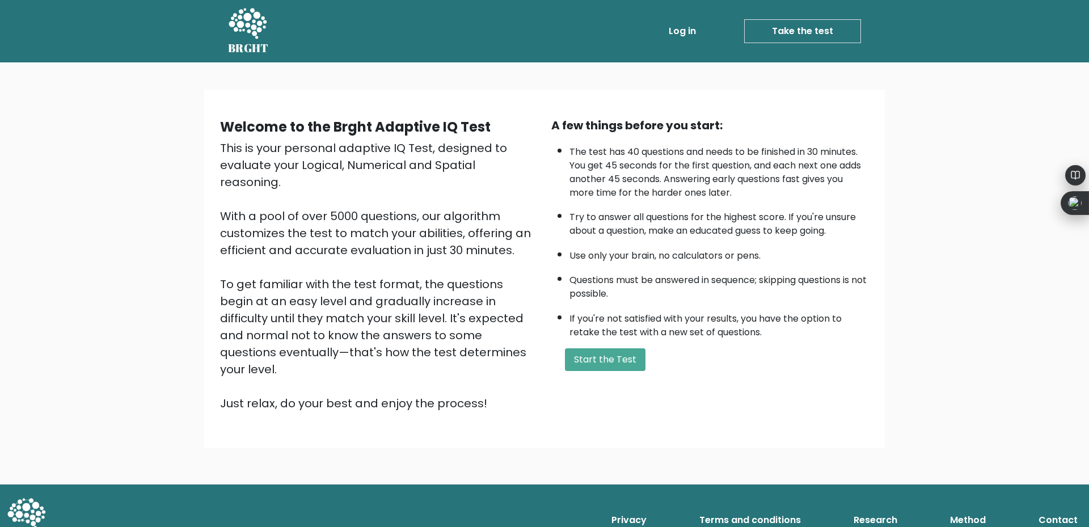
click at [793, 30] on link "Take the test" at bounding box center [802, 31] width 117 height 24
click at [792, 35] on link "Take the test" at bounding box center [802, 31] width 117 height 24
click at [593, 355] on button "Start the Test" at bounding box center [605, 359] width 81 height 23
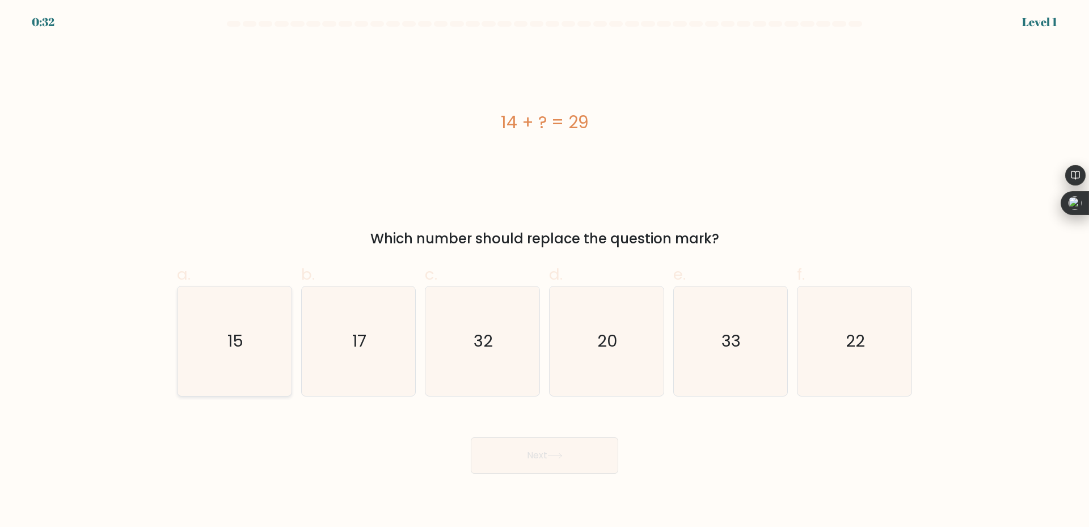
click at [239, 333] on text "15" at bounding box center [235, 340] width 16 height 23
click at [544, 271] on input "a. 15" at bounding box center [544, 267] width 1 height 7
radio input "true"
click at [582, 460] on button "Next" at bounding box center [544, 455] width 147 height 36
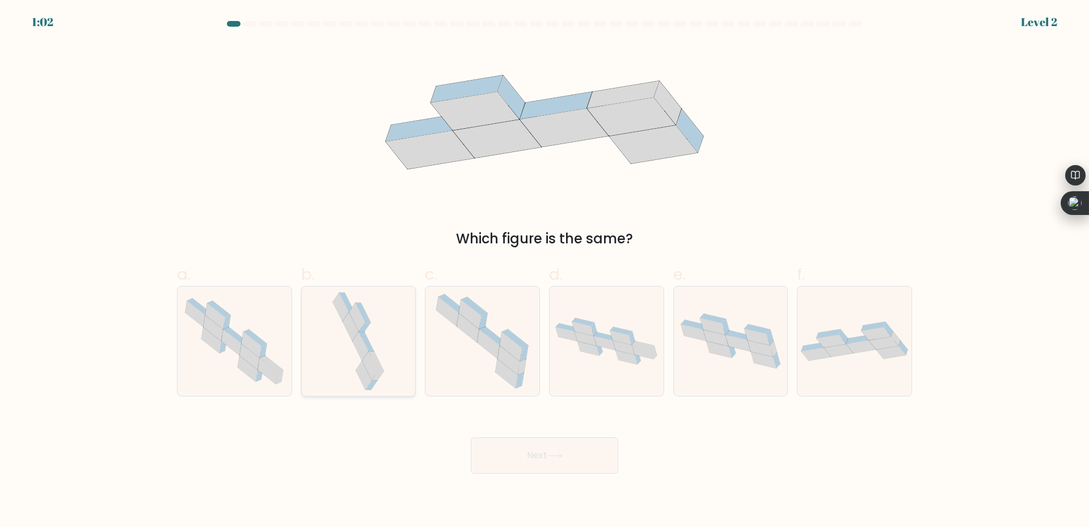
click at [364, 369] on icon at bounding box center [364, 375] width 16 height 28
click at [544, 271] on input "b." at bounding box center [544, 267] width 1 height 7
radio input "true"
click at [585, 471] on button "Next" at bounding box center [544, 455] width 147 height 36
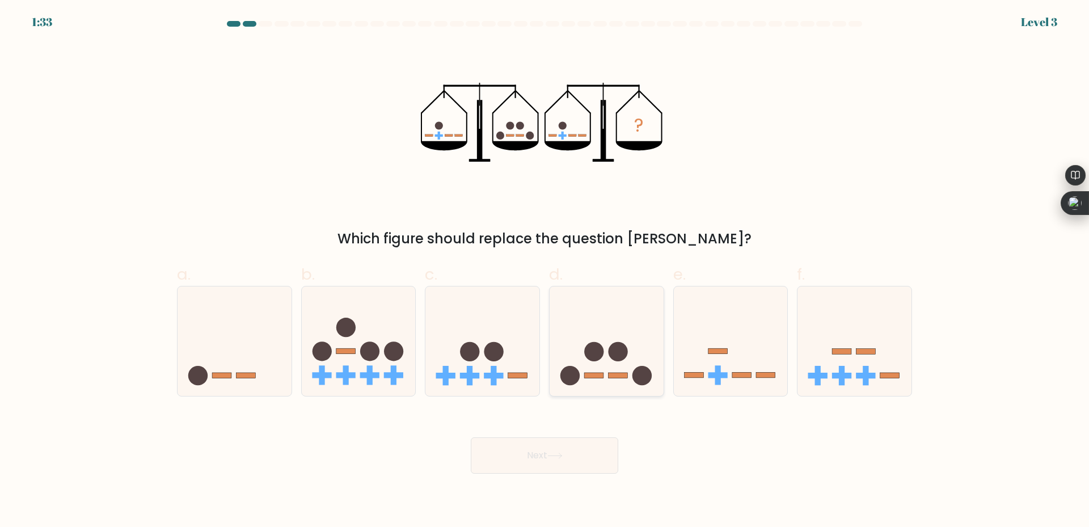
click at [607, 381] on icon at bounding box center [607, 341] width 114 height 94
click at [545, 271] on input "d." at bounding box center [544, 267] width 1 height 7
radio input "true"
click at [564, 447] on button "Next" at bounding box center [544, 455] width 147 height 36
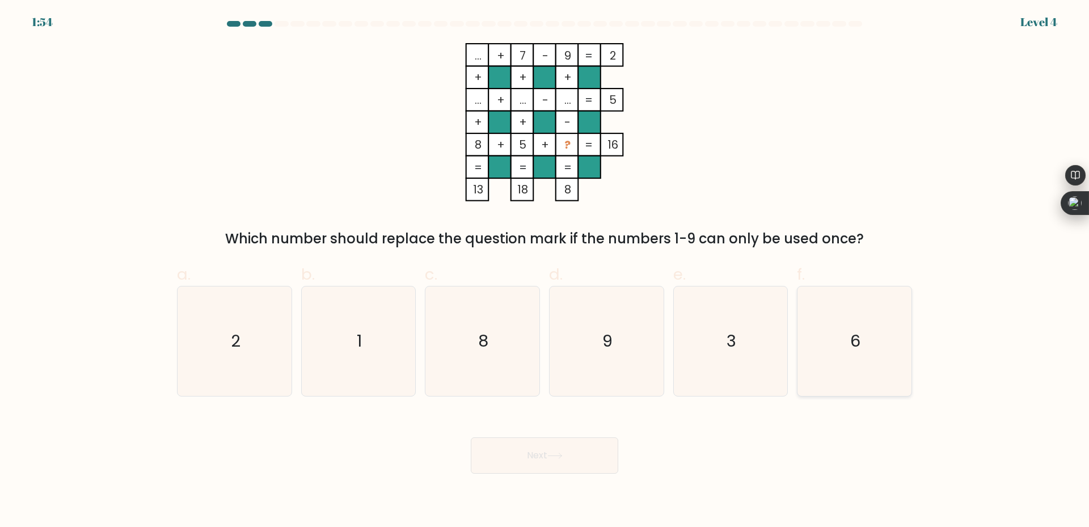
click at [831, 338] on icon "6" at bounding box center [854, 340] width 109 height 109
click at [545, 271] on input "f. 6" at bounding box center [544, 267] width 1 height 7
radio input "true"
click at [562, 433] on div "Next" at bounding box center [544, 442] width 749 height 64
click at [594, 461] on button "Next" at bounding box center [544, 455] width 147 height 36
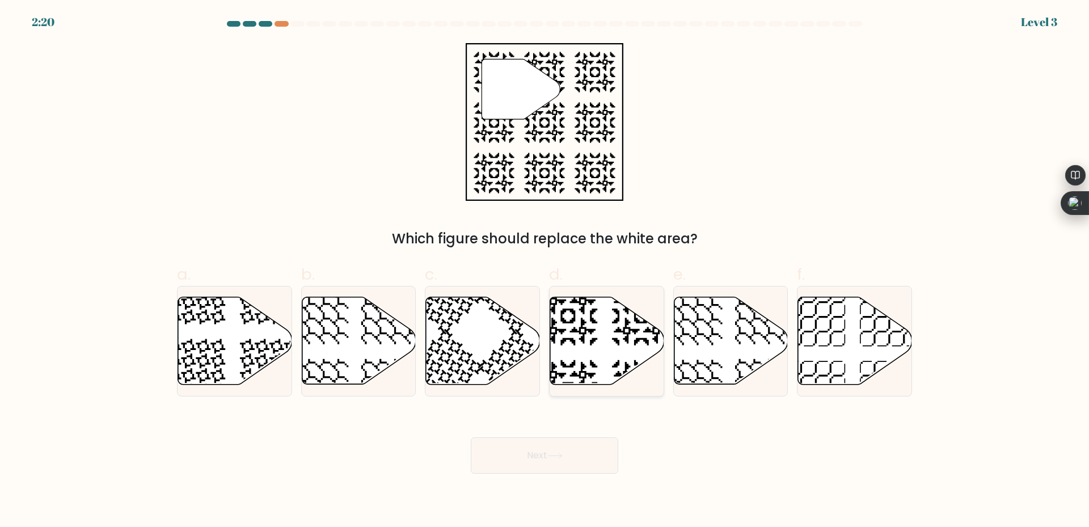
click at [582, 341] on icon at bounding box center [568, 315] width 59 height 59
click at [545, 271] on input "d." at bounding box center [544, 267] width 1 height 7
radio input "true"
click at [574, 454] on button "Next" at bounding box center [544, 455] width 147 height 36
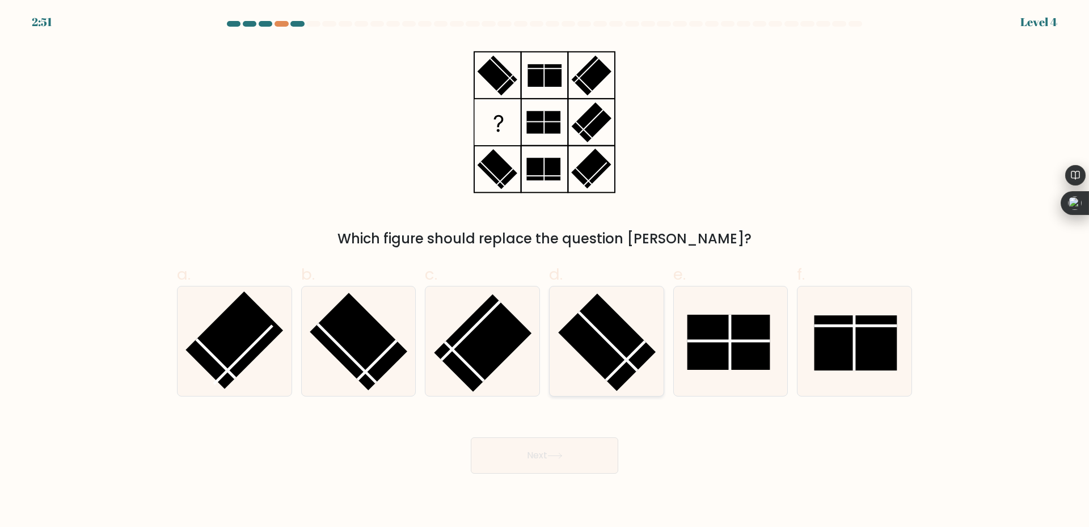
click at [607, 370] on rect at bounding box center [607, 343] width 98 height 98
click at [545, 271] on input "d." at bounding box center [544, 267] width 1 height 7
radio input "true"
click at [584, 485] on body "2:50 Level 4" at bounding box center [544, 263] width 1089 height 527
click at [582, 466] on button "Next" at bounding box center [544, 455] width 147 height 36
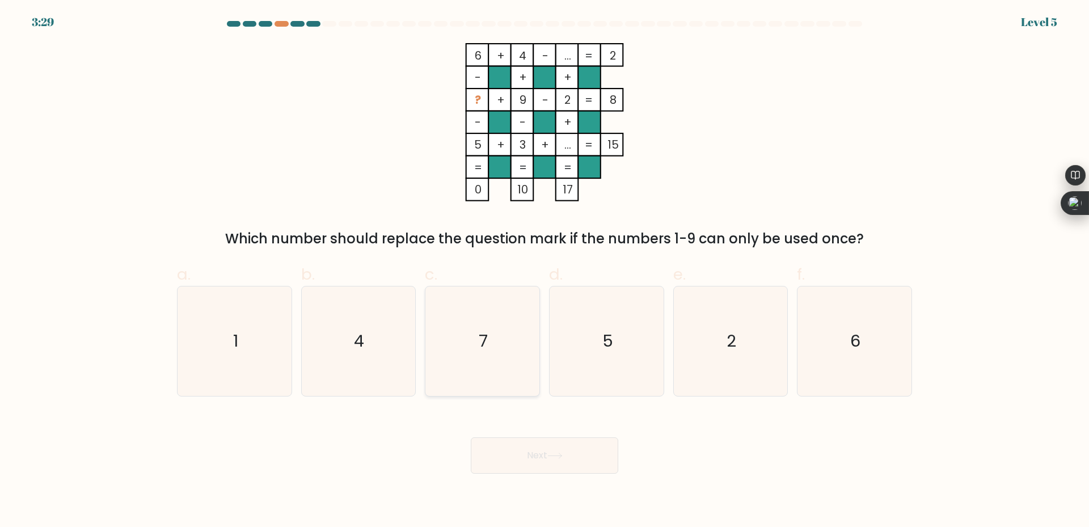
click at [503, 331] on icon "7" at bounding box center [482, 340] width 109 height 109
click at [544, 271] on input "c. 7" at bounding box center [544, 267] width 1 height 7
radio input "true"
click at [384, 346] on icon "4" at bounding box center [357, 340] width 109 height 109
click at [544, 271] on input "b. 4" at bounding box center [544, 267] width 1 height 7
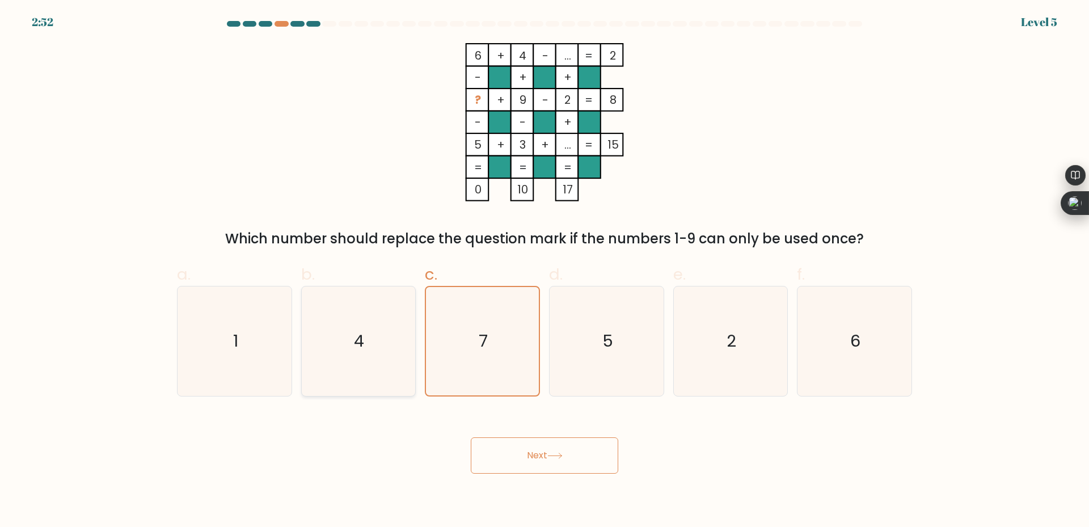
radio input "true"
click at [618, 351] on icon "5" at bounding box center [606, 340] width 109 height 109
click at [545, 271] on input "d. 5" at bounding box center [544, 267] width 1 height 7
radio input "true"
click at [577, 439] on button "Next" at bounding box center [544, 455] width 147 height 36
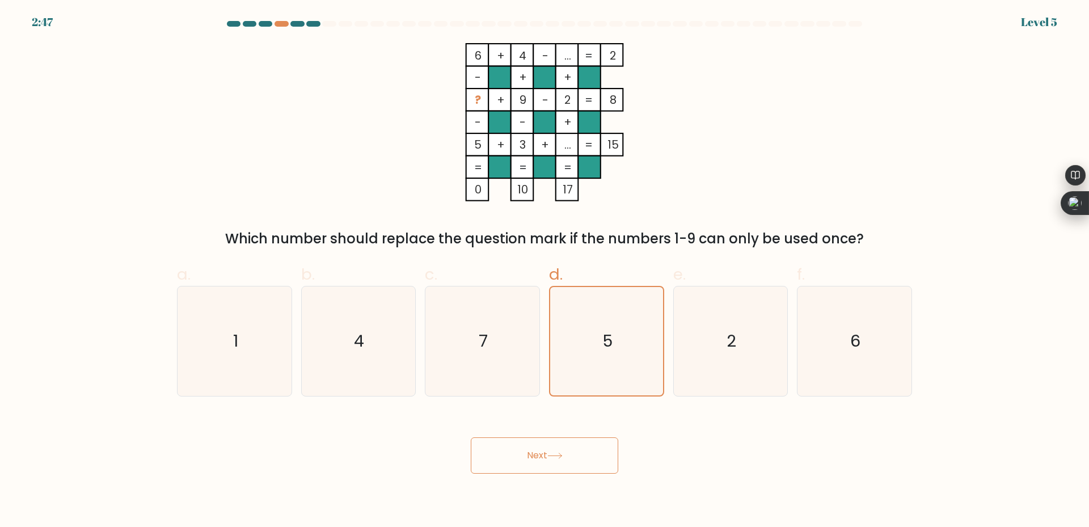
click at [570, 458] on button "Next" at bounding box center [544, 455] width 147 height 36
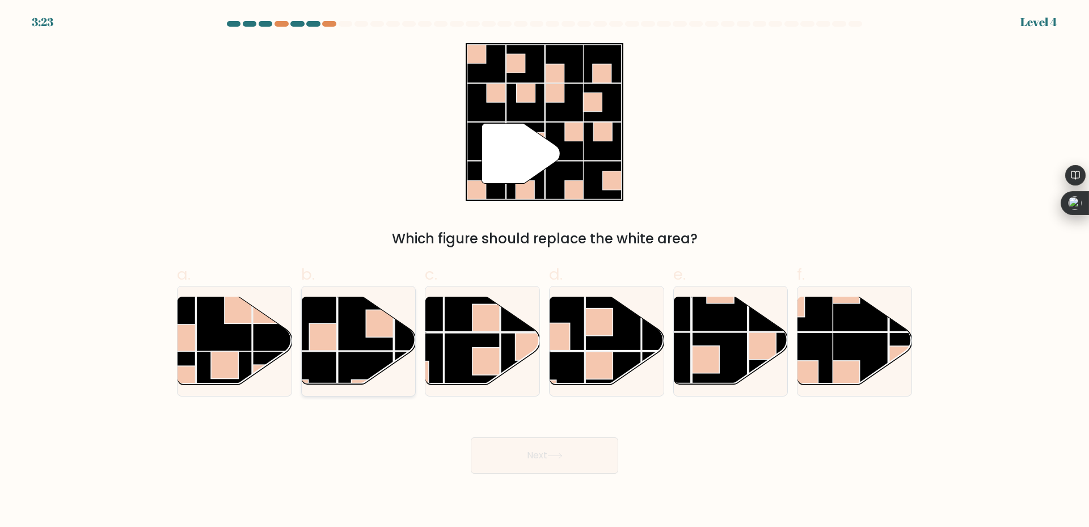
click at [345, 337] on rect at bounding box center [366, 323] width 56 height 56
click at [544, 271] on input "b." at bounding box center [544, 267] width 1 height 7
radio input "true"
click at [542, 449] on button "Next" at bounding box center [544, 455] width 147 height 36
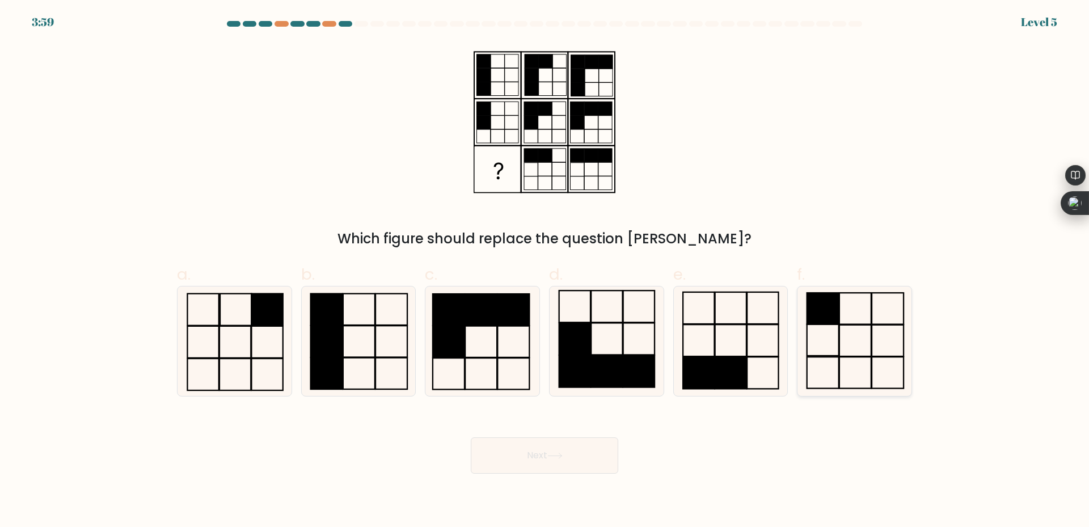
click at [853, 349] on icon at bounding box center [854, 340] width 109 height 109
click at [545, 271] on input "f." at bounding box center [544, 267] width 1 height 7
radio input "true"
click at [571, 449] on button "Next" at bounding box center [544, 455] width 147 height 36
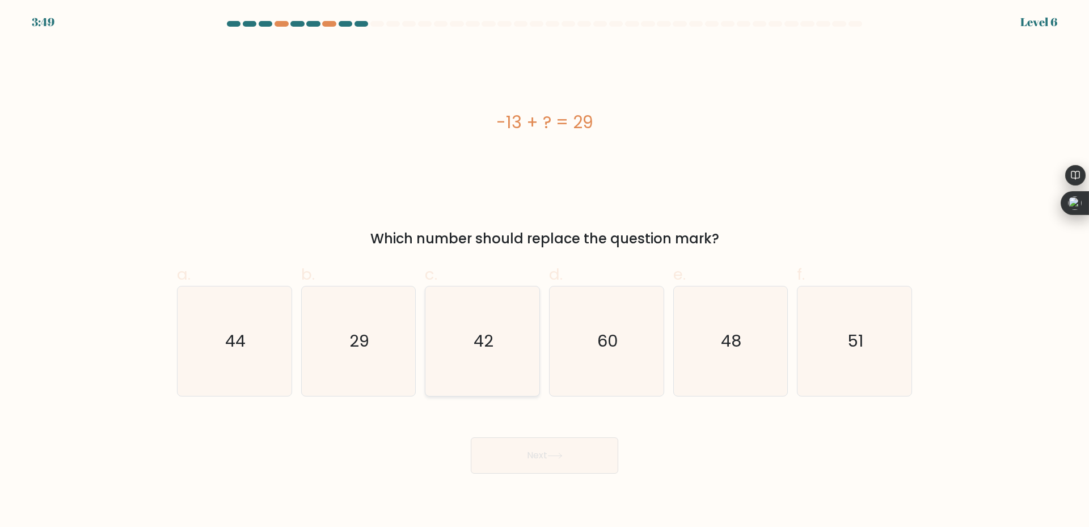
click at [491, 331] on text "42" at bounding box center [484, 340] width 20 height 23
click at [544, 271] on input "c. 42" at bounding box center [544, 267] width 1 height 7
radio input "true"
click at [518, 450] on button "Next" at bounding box center [544, 455] width 147 height 36
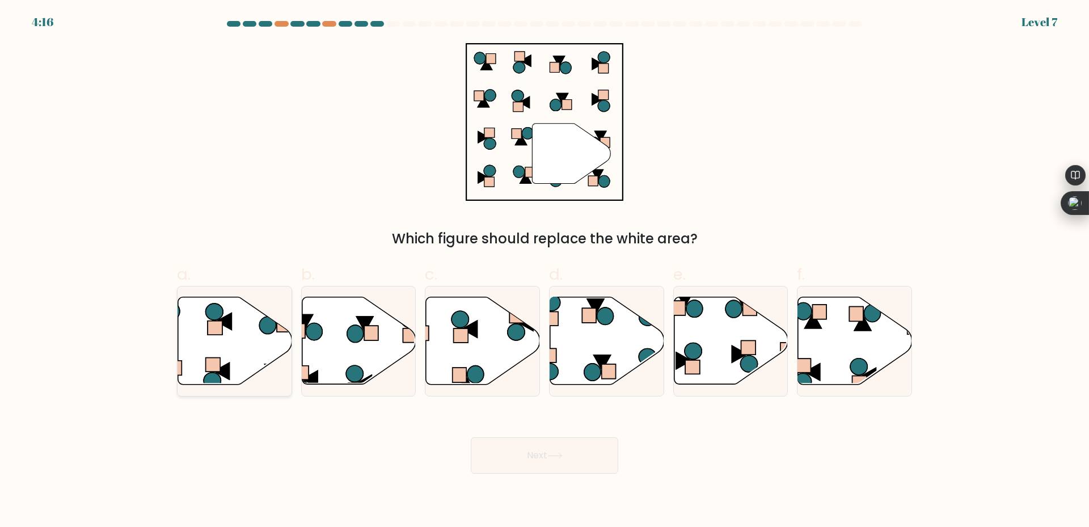
click at [265, 328] on icon at bounding box center [267, 324] width 16 height 17
click at [544, 271] on input "a." at bounding box center [544, 267] width 1 height 7
radio input "true"
click at [552, 449] on button "Next" at bounding box center [544, 455] width 147 height 36
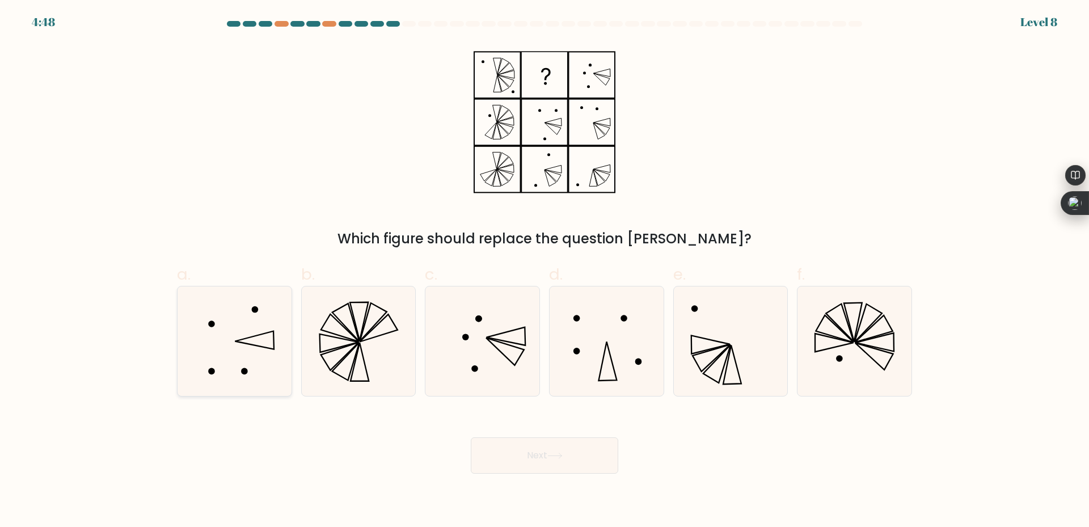
click at [267, 363] on icon at bounding box center [234, 340] width 109 height 109
click at [544, 271] on input "a." at bounding box center [544, 267] width 1 height 7
radio input "true"
click at [546, 458] on button "Next" at bounding box center [544, 455] width 147 height 36
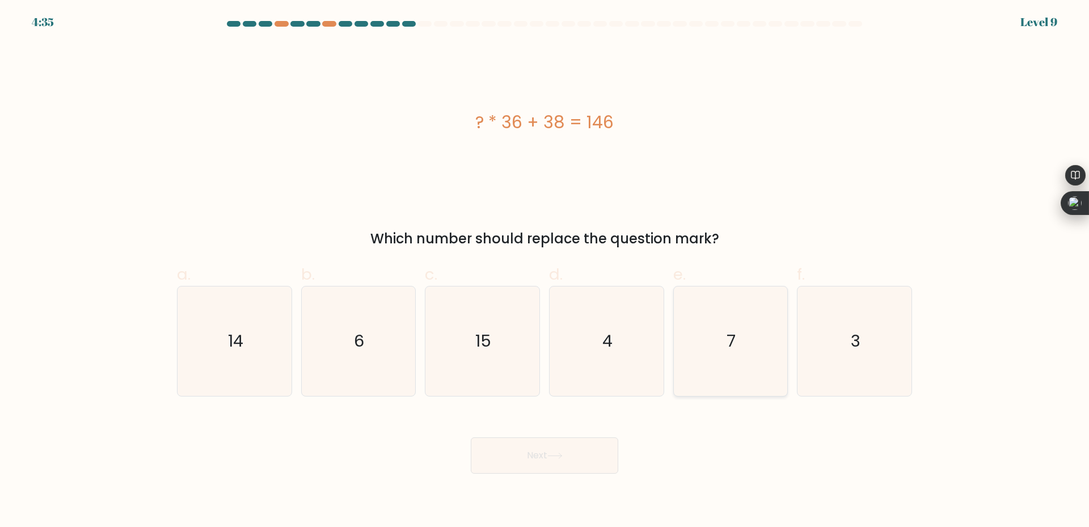
drag, startPoint x: 716, startPoint y: 347, endPoint x: 718, endPoint y: 342, distance: 5.8
click at [718, 343] on icon "7" at bounding box center [729, 340] width 109 height 109
click at [545, 271] on input "e. 7" at bounding box center [544, 267] width 1 height 7
radio input "true"
drag, startPoint x: 475, startPoint y: 439, endPoint x: 484, endPoint y: 445, distance: 10.7
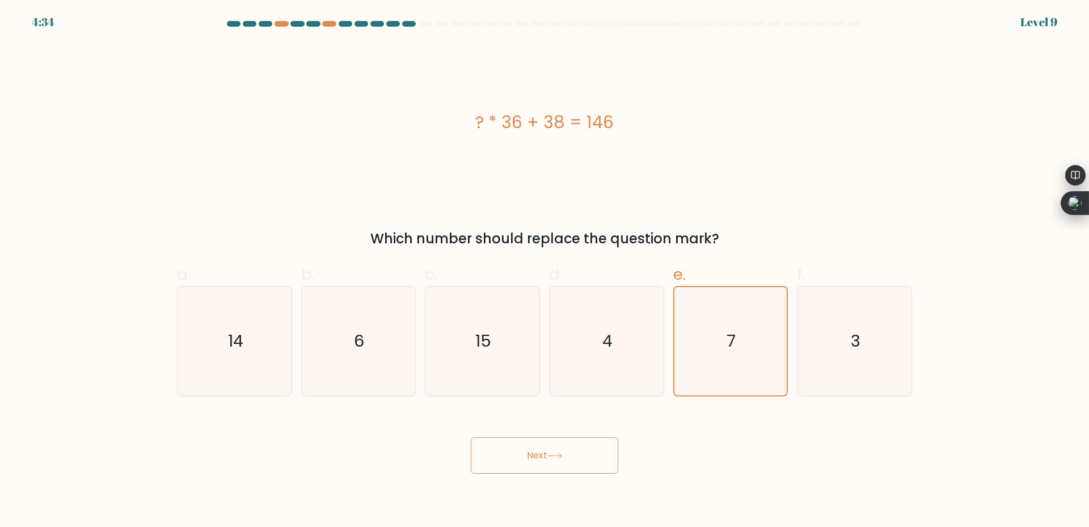
click at [481, 443] on div "Next" at bounding box center [544, 442] width 749 height 64
click at [488, 448] on button "Next" at bounding box center [544, 455] width 147 height 36
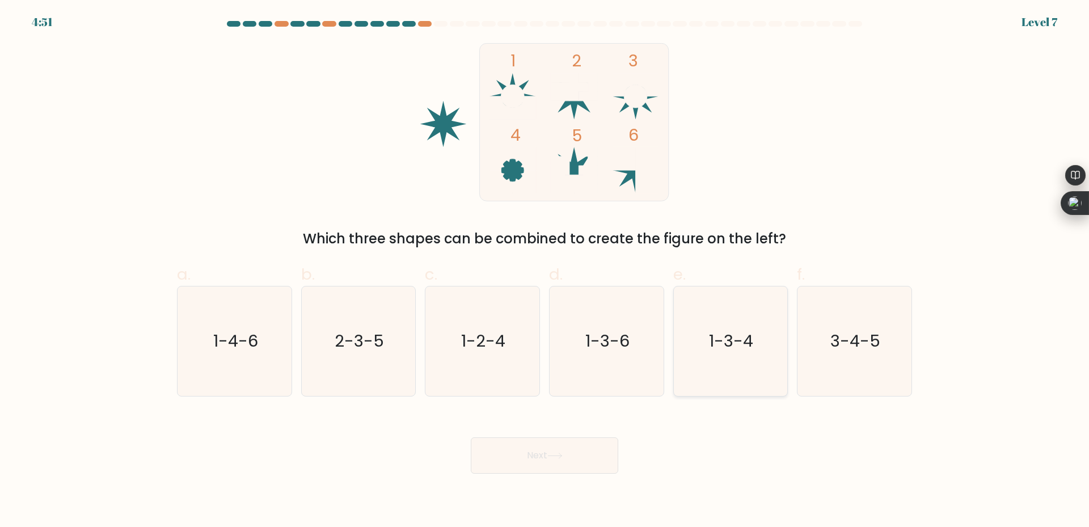
click at [741, 345] on text "1-3-4" at bounding box center [731, 340] width 44 height 23
click at [545, 271] on input "e. 1-3-4" at bounding box center [544, 267] width 1 height 7
radio input "true"
click at [560, 446] on button "Next" at bounding box center [544, 455] width 147 height 36
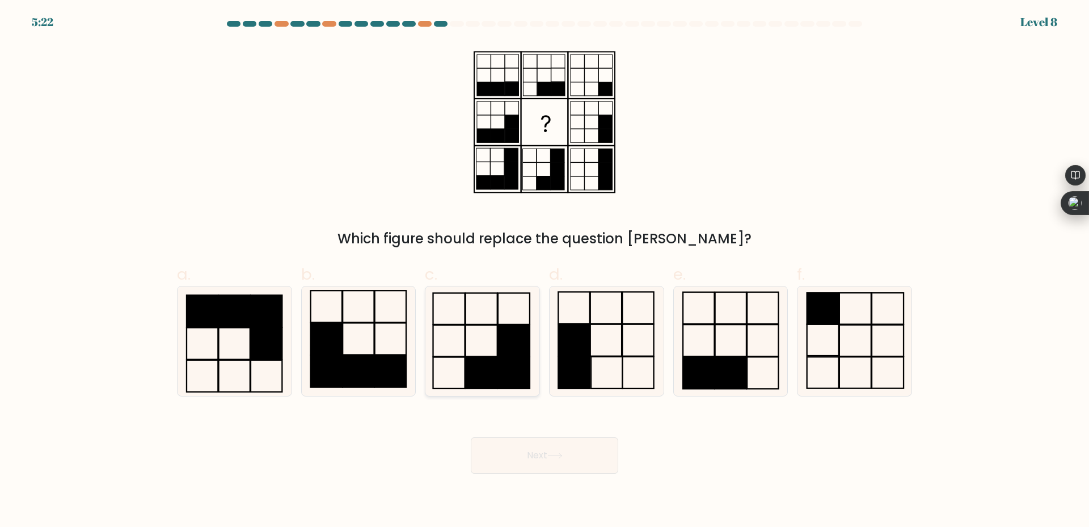
click at [516, 375] on rect at bounding box center [514, 372] width 32 height 31
click at [544, 271] on input "c." at bounding box center [544, 267] width 1 height 7
radio input "true"
click at [541, 452] on button "Next" at bounding box center [544, 455] width 147 height 36
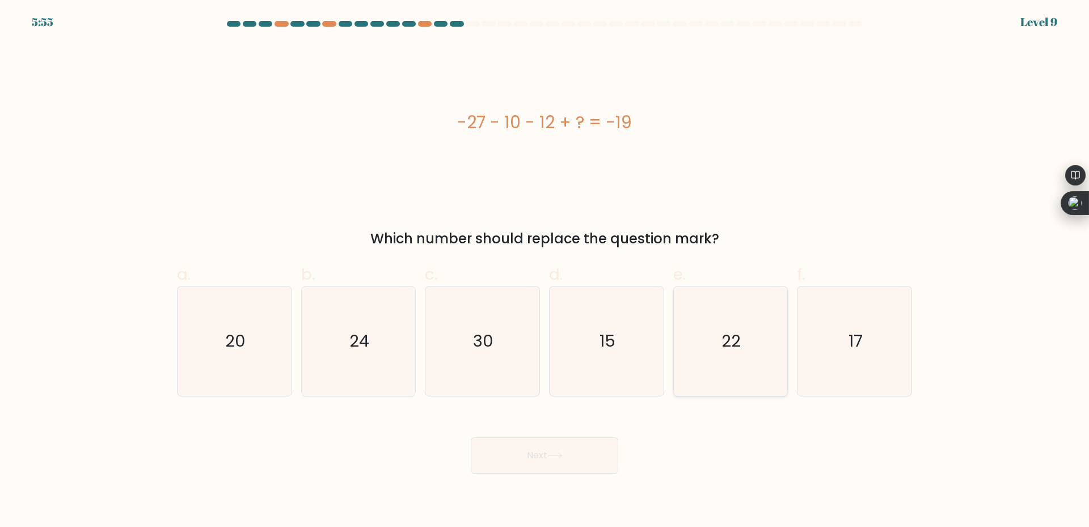
drag, startPoint x: 745, startPoint y: 331, endPoint x: 747, endPoint y: 339, distance: 8.7
click at [745, 333] on icon "22" at bounding box center [729, 340] width 109 height 109
click at [545, 271] on input "e. 22" at bounding box center [544, 267] width 1 height 7
radio input "true"
drag, startPoint x: 576, startPoint y: 434, endPoint x: 570, endPoint y: 442, distance: 9.4
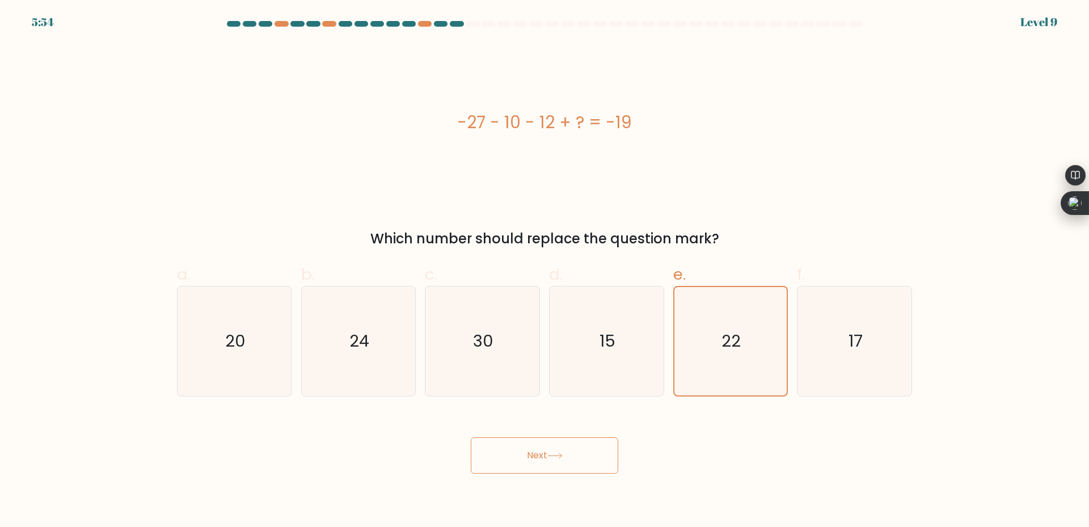
click at [572, 439] on div "Next" at bounding box center [544, 442] width 749 height 64
click at [570, 449] on button "Next" at bounding box center [544, 455] width 147 height 36
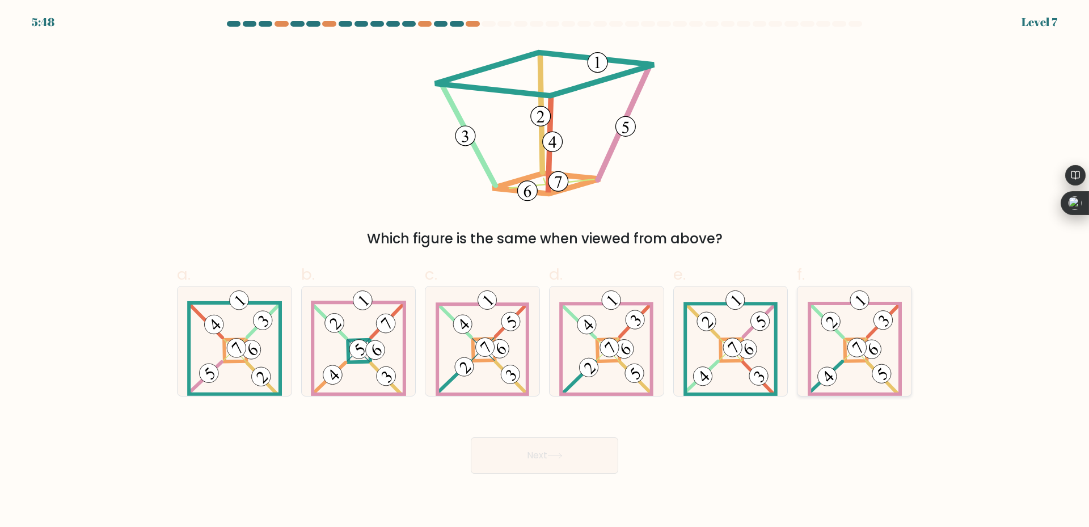
click at [858, 343] on 906 at bounding box center [856, 347] width 27 height 27
click at [545, 271] on input "f." at bounding box center [544, 267] width 1 height 7
radio input "true"
click at [586, 468] on button "Next" at bounding box center [544, 455] width 147 height 36
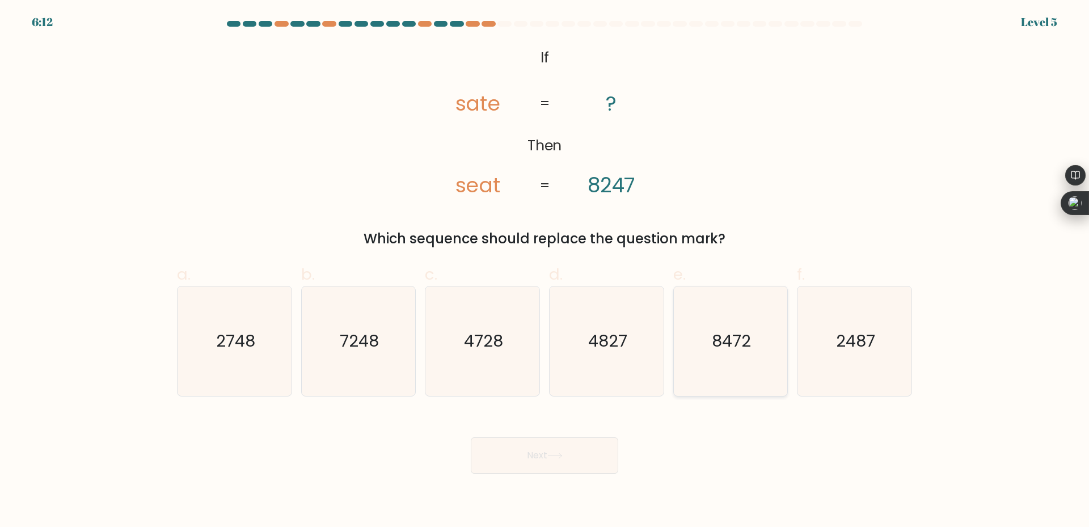
click at [728, 341] on text "8472" at bounding box center [731, 340] width 39 height 23
click at [545, 271] on input "e. 8472" at bounding box center [544, 267] width 1 height 7
radio input "true"
click at [543, 446] on button "Next" at bounding box center [544, 455] width 147 height 36
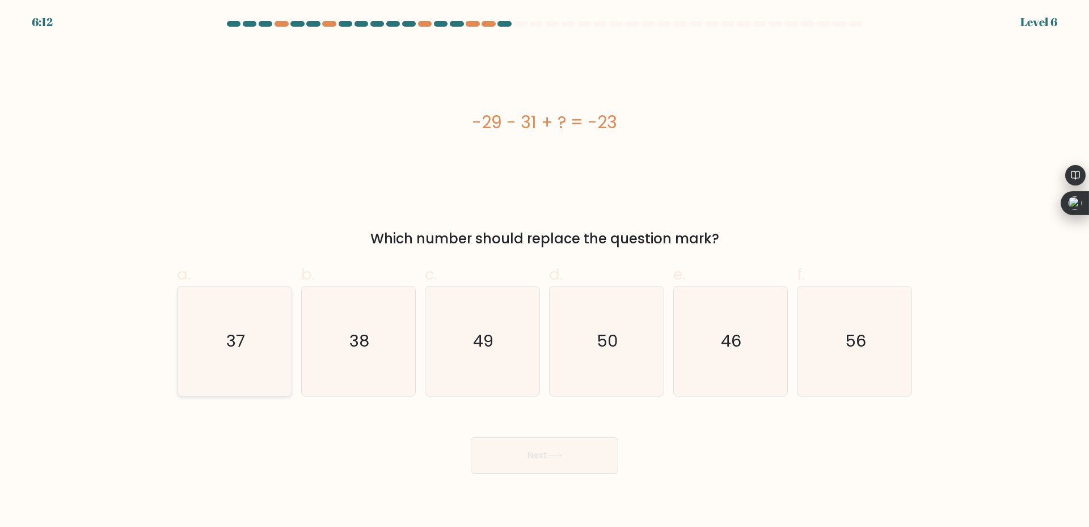
click at [270, 339] on icon "37" at bounding box center [234, 340] width 109 height 109
click at [544, 271] on input "a. 37" at bounding box center [544, 267] width 1 height 7
radio input "true"
click at [533, 447] on button "Next" at bounding box center [544, 455] width 147 height 36
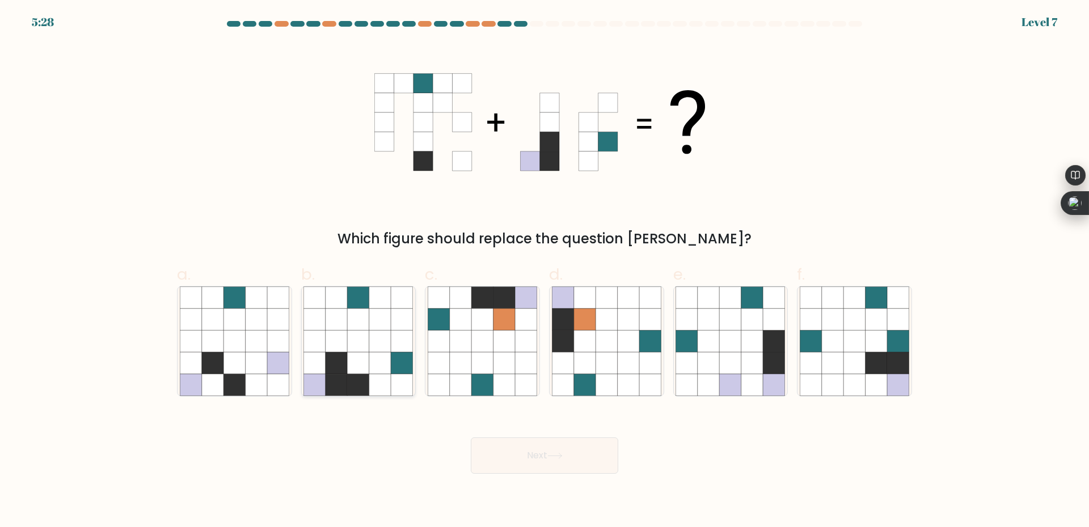
click at [349, 354] on icon at bounding box center [359, 363] width 22 height 22
click at [544, 271] on input "b." at bounding box center [544, 267] width 1 height 7
radio input "true"
click at [513, 454] on button "Next" at bounding box center [544, 455] width 147 height 36
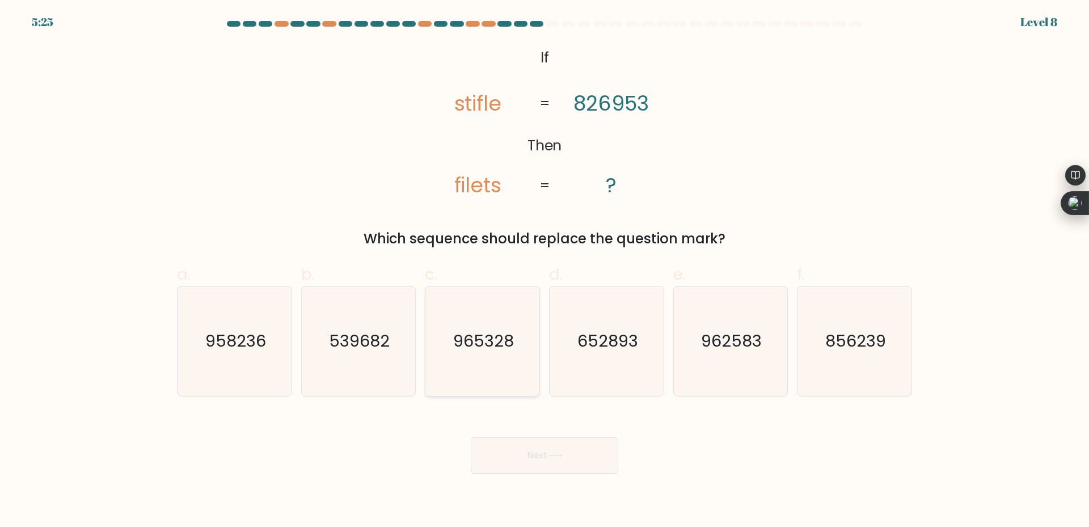
click at [501, 345] on text "965328" at bounding box center [483, 340] width 61 height 23
click at [544, 271] on input "c. 965328" at bounding box center [544, 267] width 1 height 7
radio input "true"
click at [528, 457] on button "Next" at bounding box center [544, 455] width 147 height 36
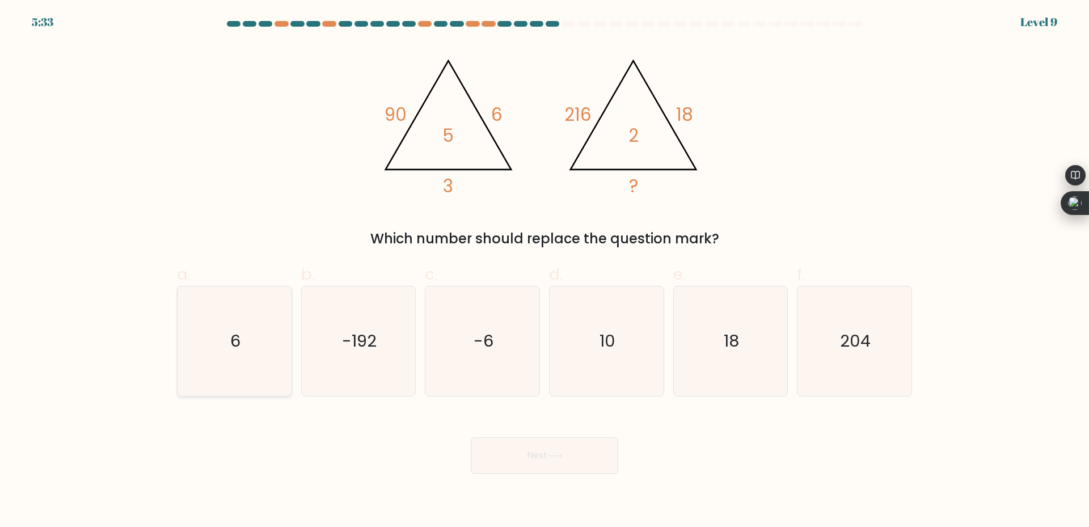
click at [225, 334] on icon "6" at bounding box center [234, 340] width 109 height 109
click at [544, 271] on input "a. 6" at bounding box center [544, 267] width 1 height 7
radio input "true"
click at [501, 444] on button "Next" at bounding box center [544, 455] width 147 height 36
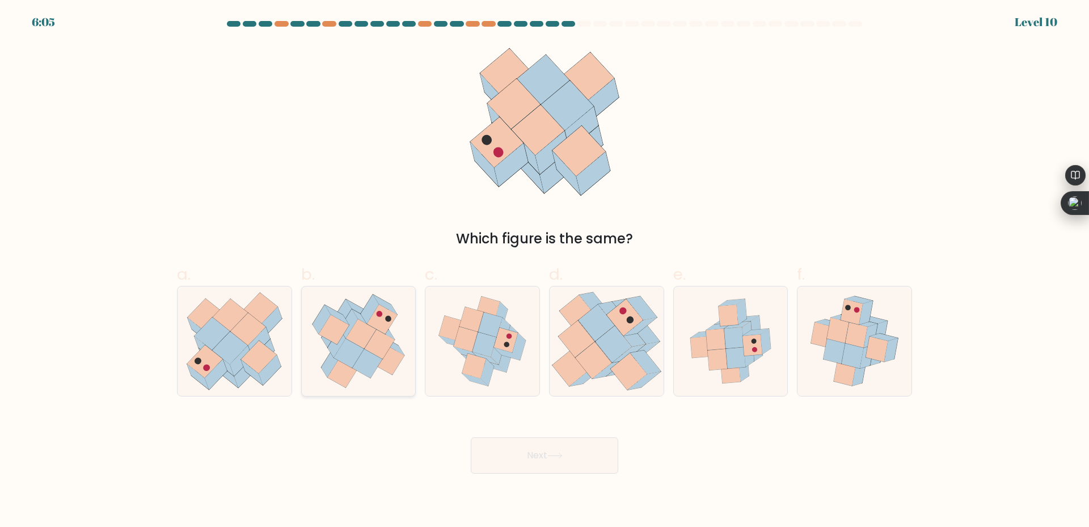
click at [373, 365] on icon at bounding box center [367, 363] width 30 height 29
click at [544, 271] on input "b." at bounding box center [544, 267] width 1 height 7
radio input "true"
click at [578, 441] on button "Next" at bounding box center [544, 455] width 147 height 36
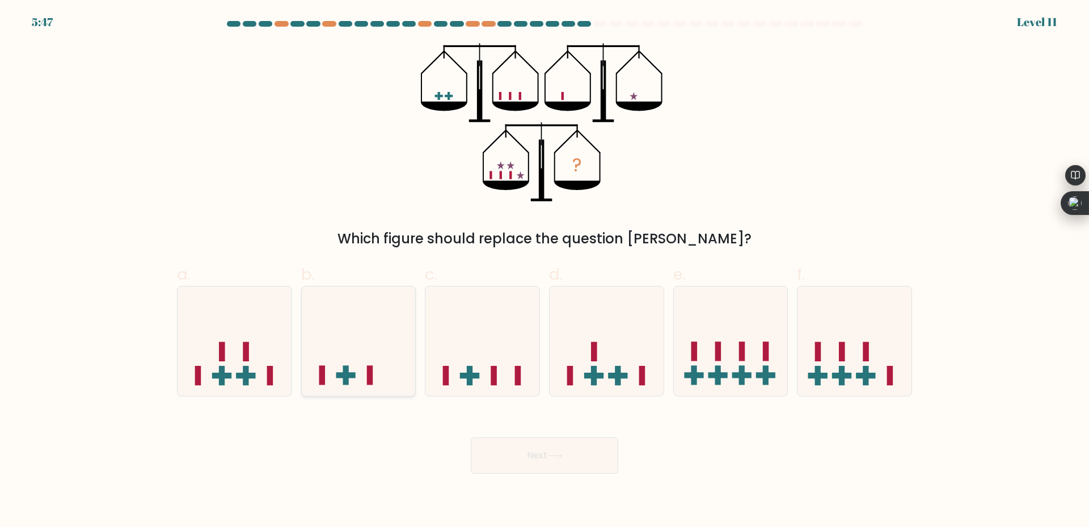
click at [368, 369] on rect at bounding box center [370, 375] width 6 height 19
click at [544, 271] on input "b." at bounding box center [544, 267] width 1 height 7
radio input "true"
click at [603, 450] on button "Next" at bounding box center [544, 455] width 147 height 36
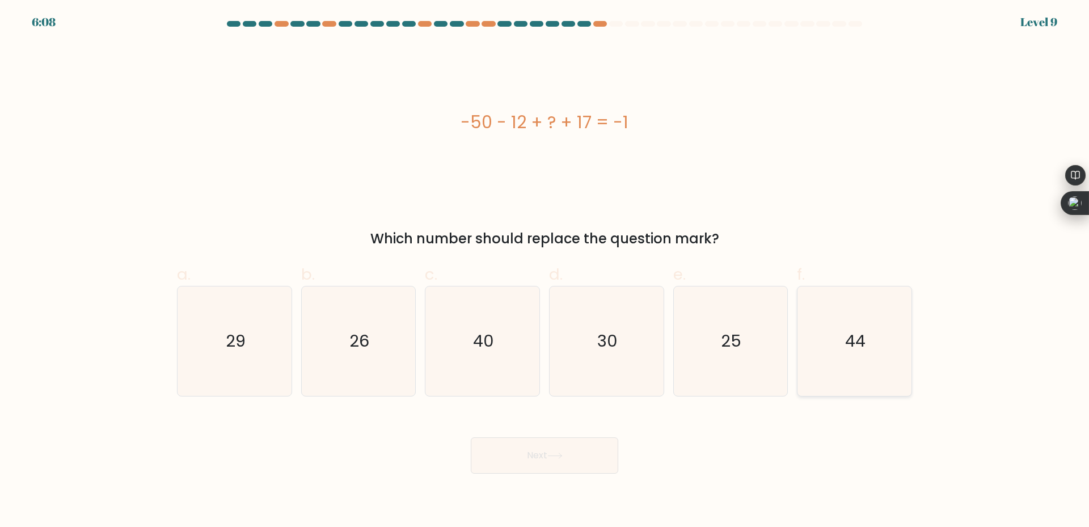
click at [852, 337] on text "44" at bounding box center [856, 340] width 20 height 23
click at [545, 271] on input "f. 44" at bounding box center [544, 267] width 1 height 7
radio input "true"
click at [586, 480] on body "6:07 Level 9 a." at bounding box center [544, 263] width 1089 height 527
click at [585, 470] on button "Next" at bounding box center [544, 455] width 147 height 36
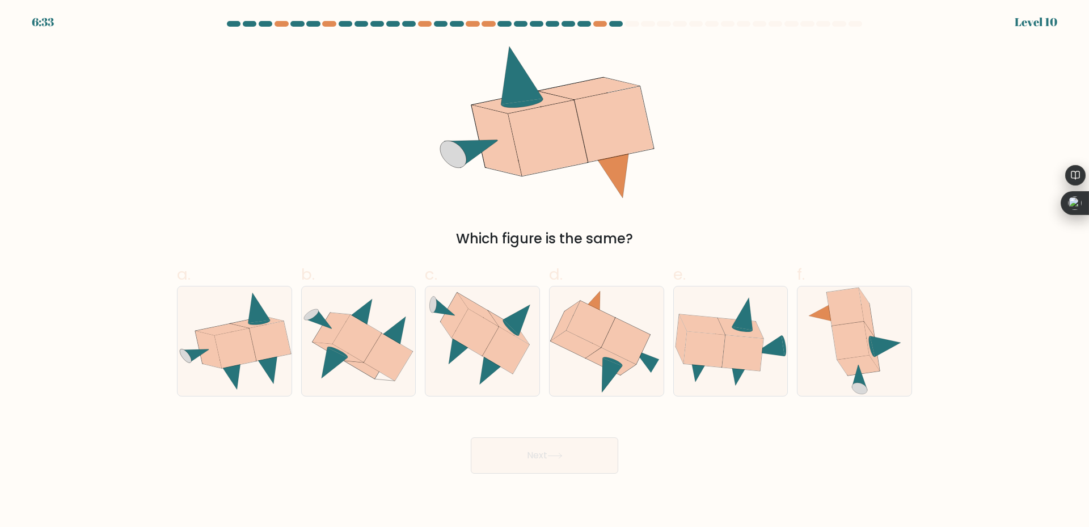
click at [587, 454] on button "Next" at bounding box center [544, 455] width 147 height 36
click at [595, 386] on icon at bounding box center [606, 340] width 112 height 109
click at [545, 271] on input "d." at bounding box center [544, 267] width 1 height 7
radio input "true"
click at [596, 460] on button "Next" at bounding box center [544, 455] width 147 height 36
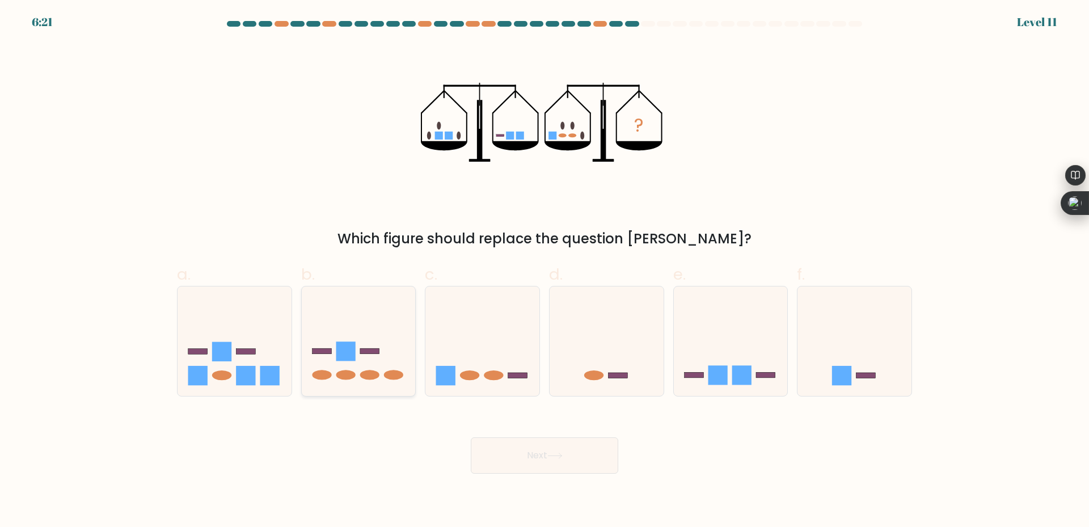
click at [395, 384] on icon at bounding box center [359, 341] width 114 height 94
click at [544, 271] on input "b." at bounding box center [544, 267] width 1 height 7
radio input "true"
click at [520, 436] on div "Next" at bounding box center [544, 442] width 749 height 64
click at [522, 451] on button "Next" at bounding box center [544, 455] width 147 height 36
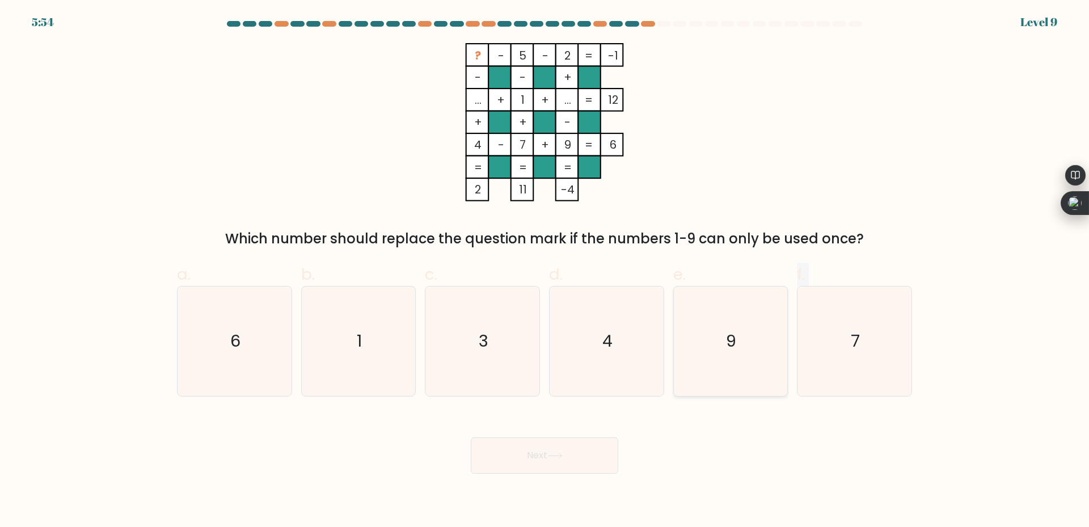
drag, startPoint x: 829, startPoint y: 355, endPoint x: 744, endPoint y: 353, distance: 85.1
click at [744, 353] on div "a. 6 b. 1 c. 3 d." at bounding box center [544, 324] width 744 height 143
click at [244, 342] on icon "6" at bounding box center [234, 340] width 109 height 109
click at [544, 271] on input "a. 6" at bounding box center [544, 267] width 1 height 7
radio input "true"
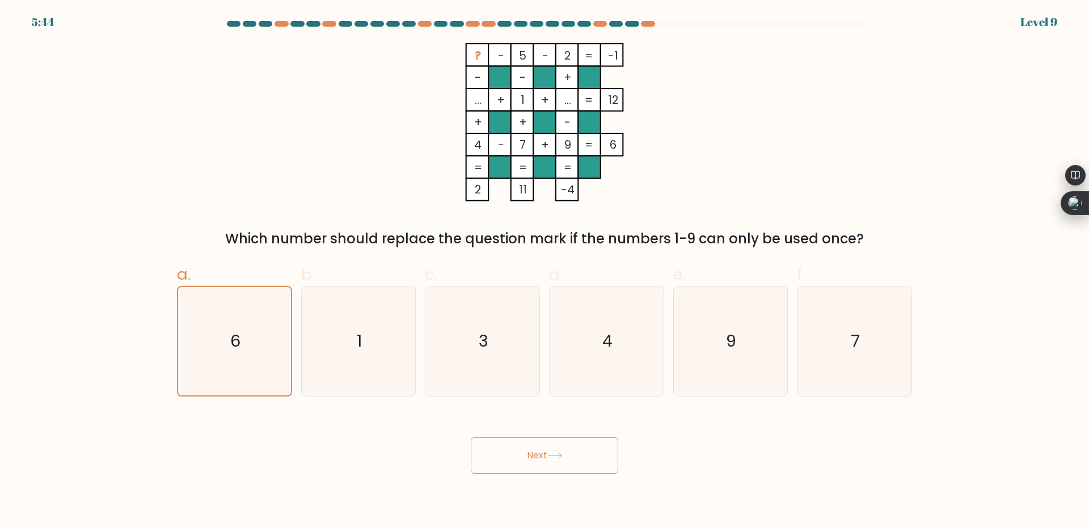
drag, startPoint x: 534, startPoint y: 441, endPoint x: 536, endPoint y: 448, distance: 7.4
click at [536, 448] on button "Next" at bounding box center [544, 455] width 147 height 36
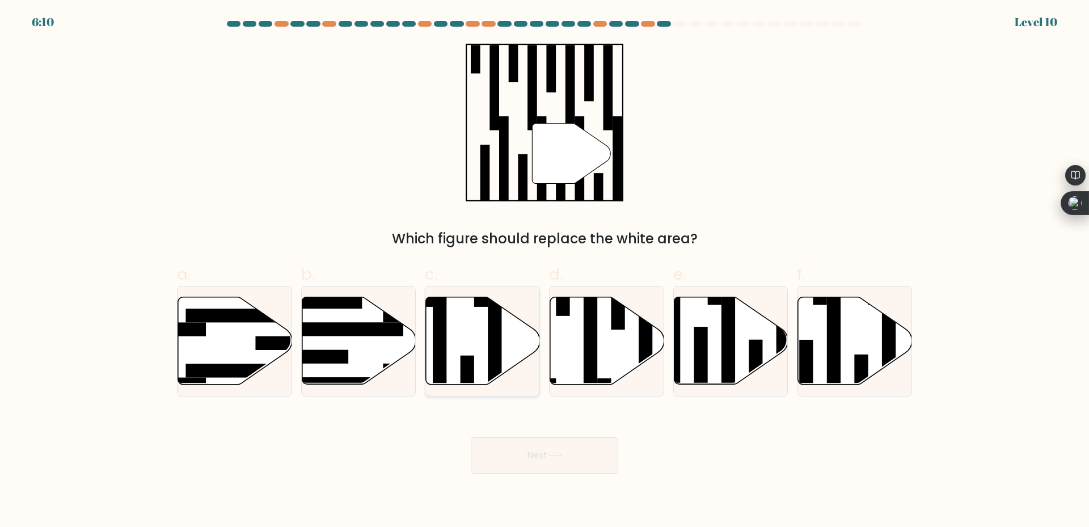
click at [474, 343] on icon at bounding box center [483, 340] width 114 height 87
click at [544, 271] on input "c." at bounding box center [544, 267] width 1 height 7
radio input "true"
click at [579, 455] on button "Next" at bounding box center [544, 455] width 147 height 36
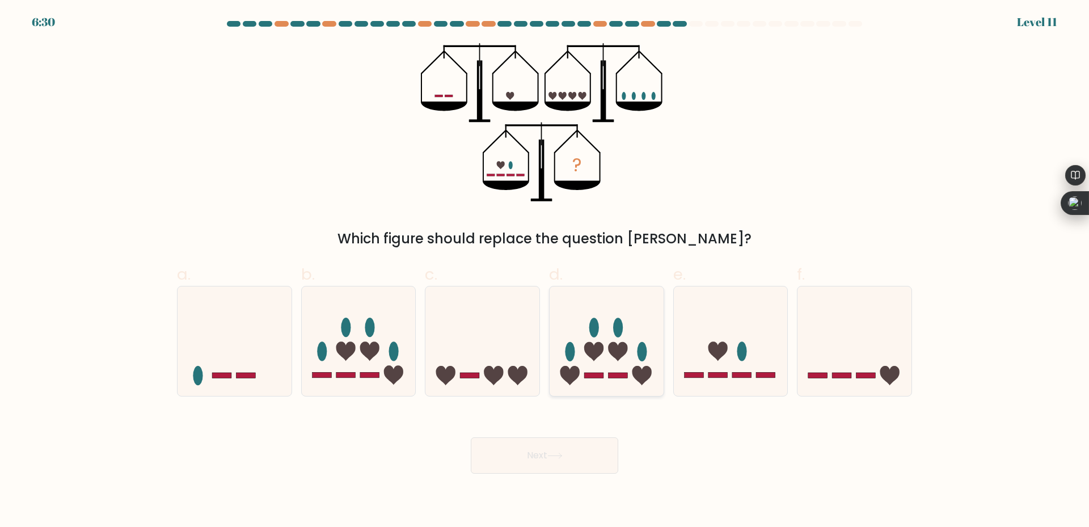
click at [594, 370] on icon at bounding box center [607, 341] width 114 height 94
click at [545, 271] on input "d." at bounding box center [544, 267] width 1 height 7
radio input "true"
click at [593, 459] on button "Next" at bounding box center [544, 455] width 147 height 36
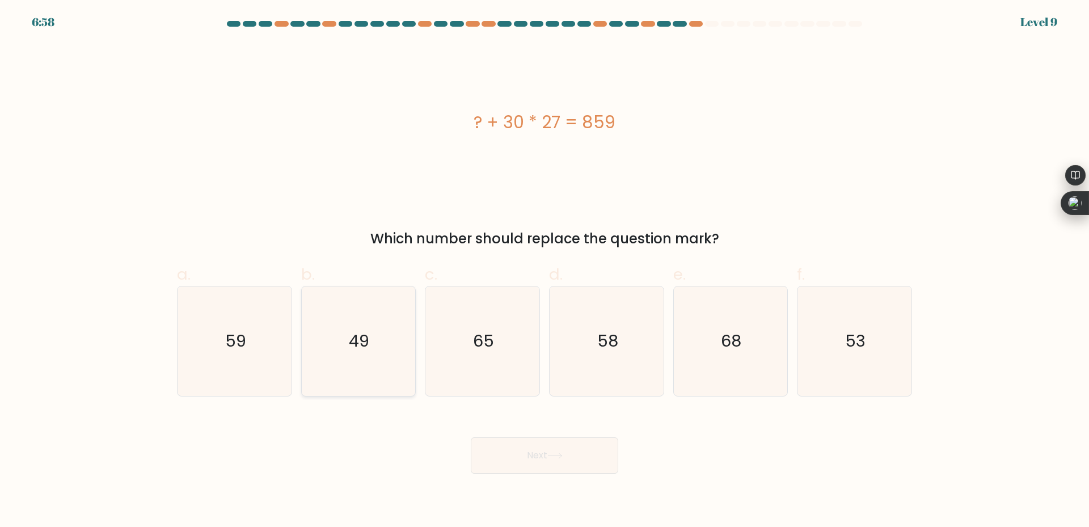
click at [368, 348] on text "49" at bounding box center [359, 340] width 20 height 23
click at [544, 271] on input "b. 49" at bounding box center [544, 267] width 1 height 7
radio input "true"
click at [497, 442] on button "Next" at bounding box center [544, 455] width 147 height 36
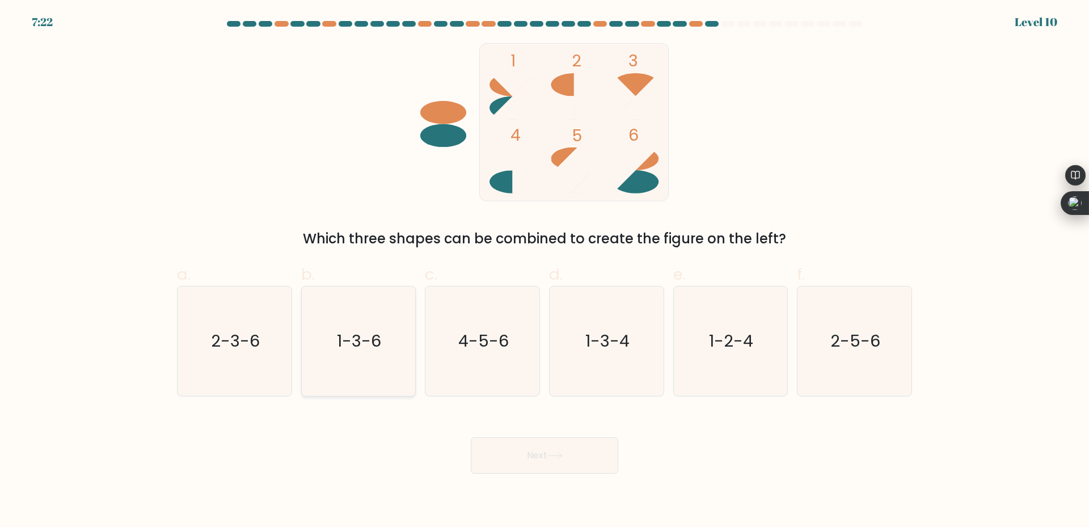
click at [363, 355] on icon "1-3-6" at bounding box center [357, 340] width 109 height 109
click at [544, 271] on input "b. 1-3-6" at bounding box center [544, 267] width 1 height 7
radio input "true"
click at [569, 463] on button "Next" at bounding box center [544, 455] width 147 height 36
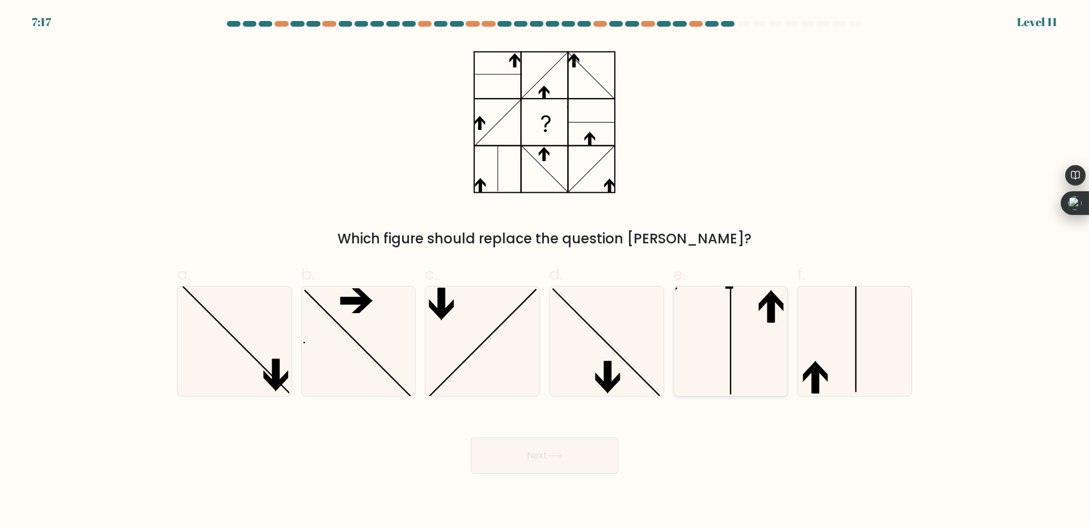
click at [788, 311] on div at bounding box center [730, 341] width 115 height 111
click at [545, 271] on input "e." at bounding box center [544, 267] width 1 height 7
radio input "true"
click at [841, 387] on icon at bounding box center [854, 340] width 109 height 109
click at [545, 271] on input "f." at bounding box center [544, 267] width 1 height 7
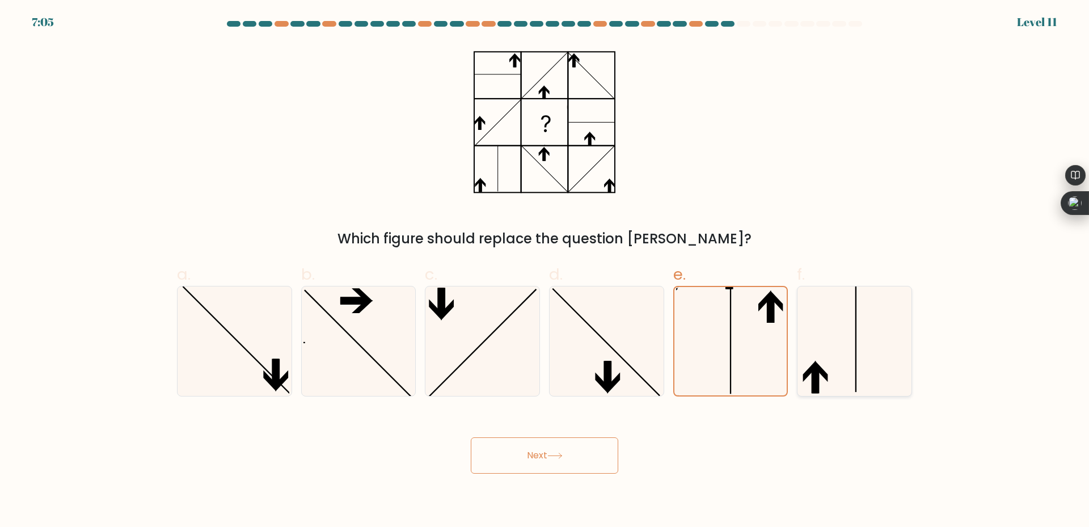
radio input "true"
click at [797, 377] on div at bounding box center [854, 341] width 115 height 111
click at [545, 271] on input "f." at bounding box center [544, 267] width 1 height 7
drag, startPoint x: 742, startPoint y: 365, endPoint x: 755, endPoint y: 371, distance: 14.5
click at [743, 365] on icon at bounding box center [729, 340] width 109 height 109
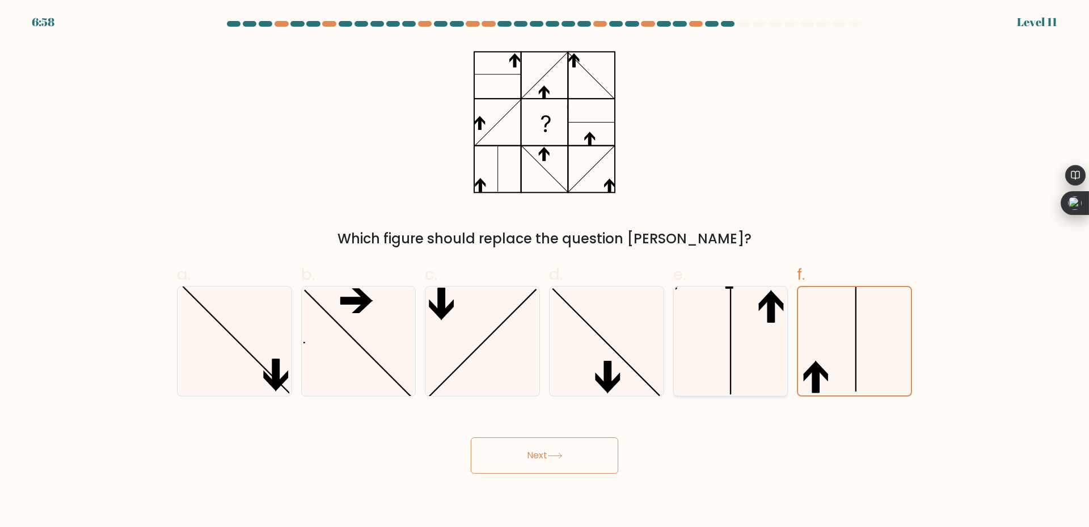
click at [545, 271] on input "e." at bounding box center [544, 267] width 1 height 7
radio input "true"
click at [535, 459] on button "Next" at bounding box center [544, 455] width 147 height 36
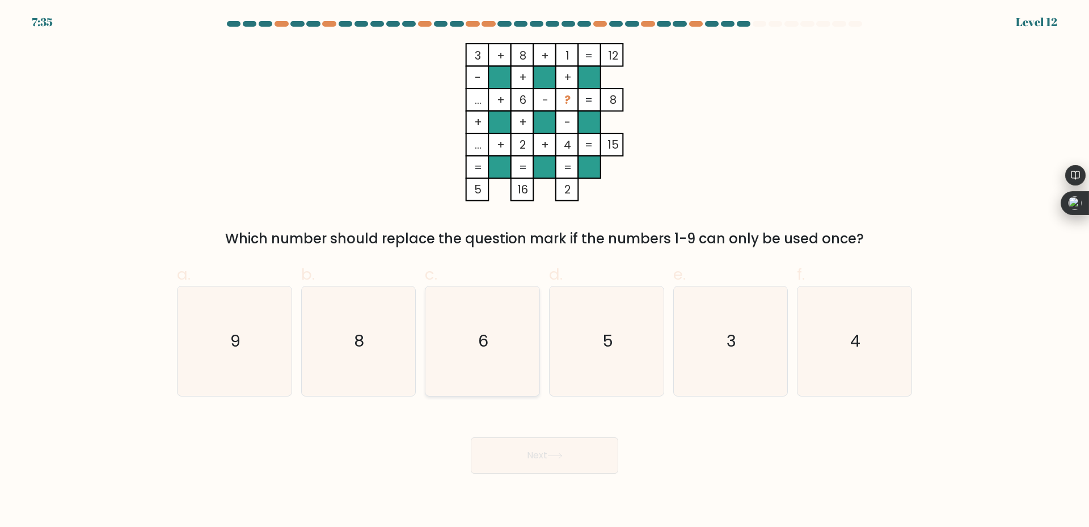
click at [490, 352] on icon "6" at bounding box center [482, 340] width 109 height 109
click at [544, 271] on input "c. 6" at bounding box center [544, 267] width 1 height 7
radio input "true"
click at [553, 467] on button "Next" at bounding box center [544, 455] width 147 height 36
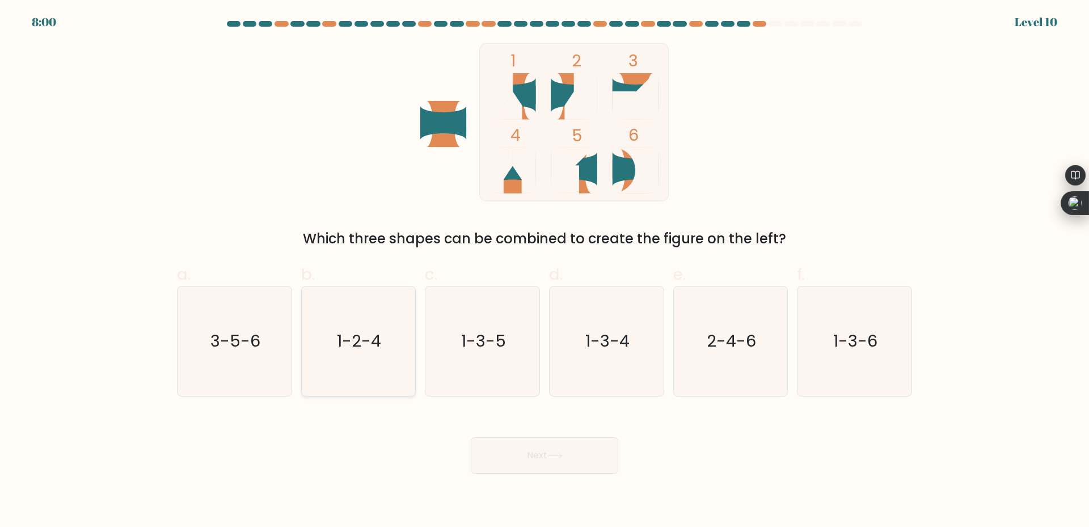
click at [357, 349] on text "1-2-4" at bounding box center [359, 340] width 44 height 23
click at [544, 271] on input "b. 1-2-4" at bounding box center [544, 267] width 1 height 7
radio input "true"
click at [530, 467] on button "Next" at bounding box center [544, 455] width 147 height 36
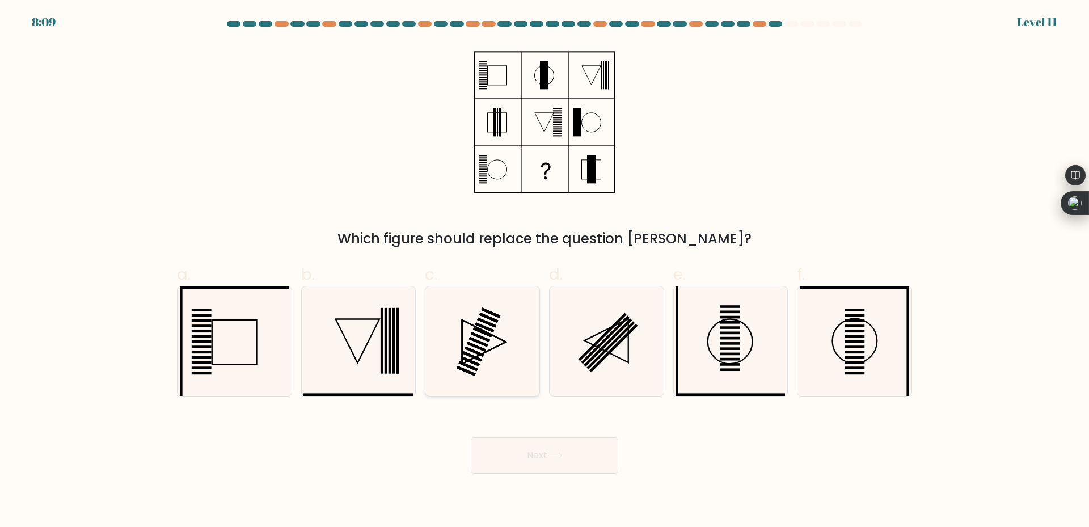
click at [485, 361] on icon at bounding box center [482, 340] width 109 height 109
click at [544, 271] on input "c." at bounding box center [544, 267] width 1 height 7
radio input "true"
click at [864, 360] on icon at bounding box center [854, 340] width 109 height 109
click at [545, 271] on input "f." at bounding box center [544, 267] width 1 height 7
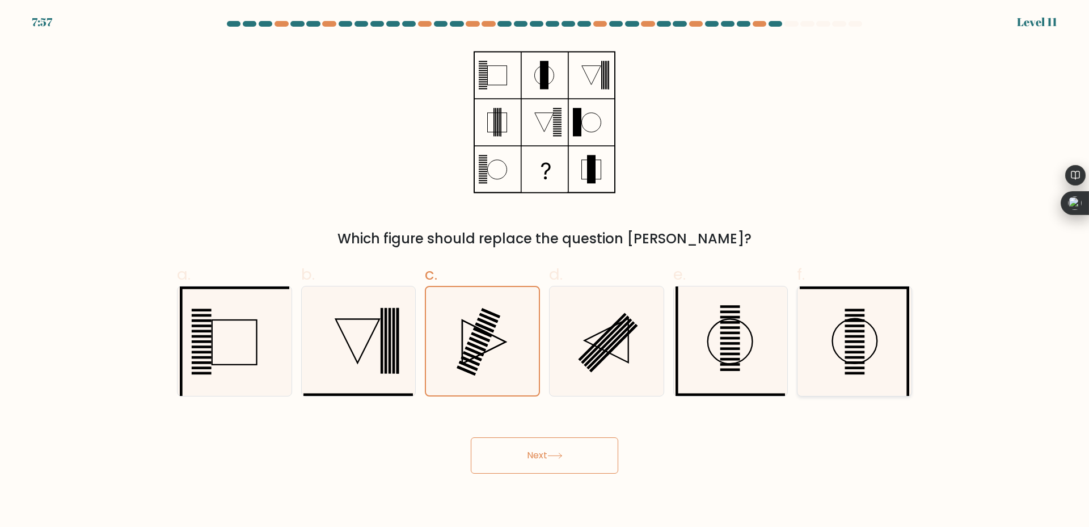
radio input "true"
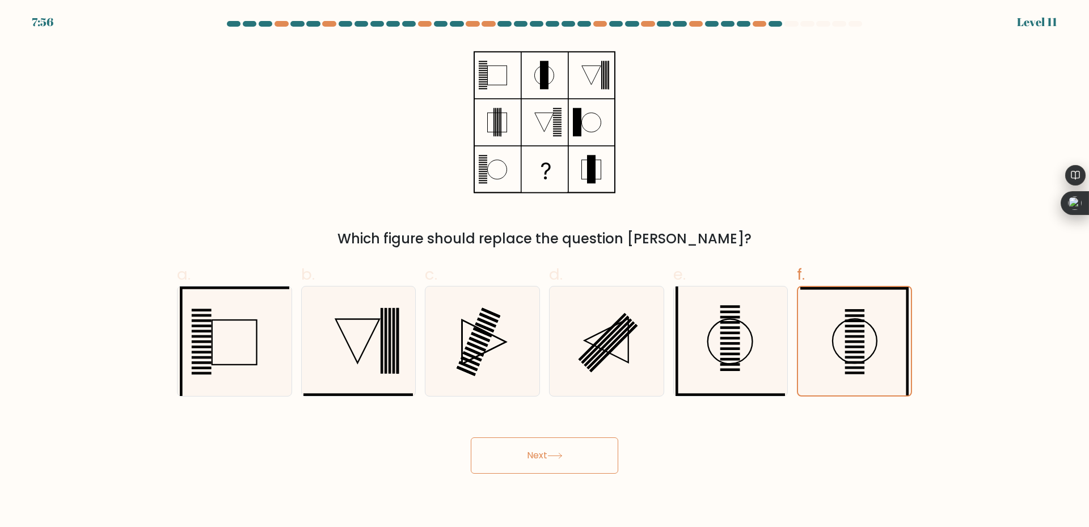
click at [551, 452] on button "Next" at bounding box center [544, 455] width 147 height 36
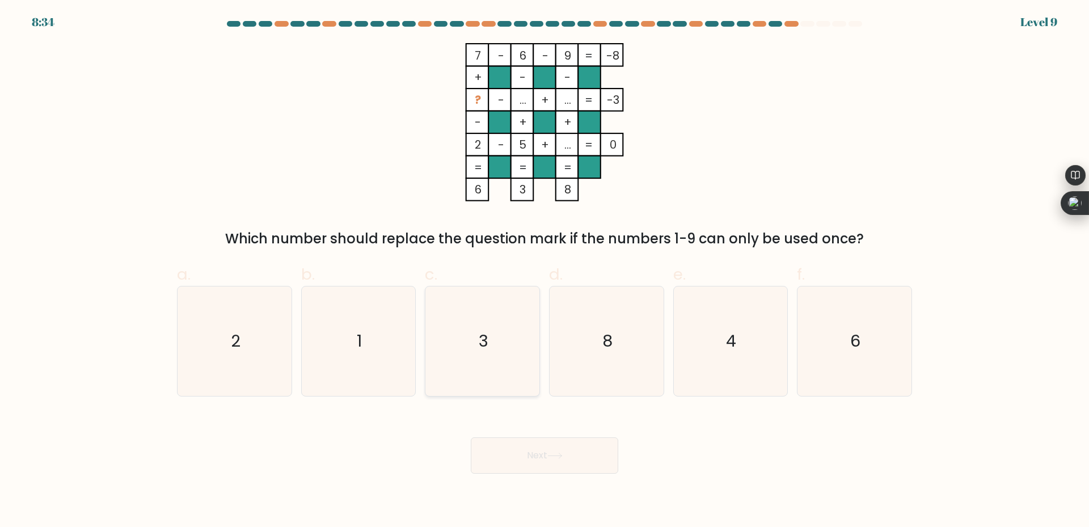
drag, startPoint x: 496, startPoint y: 351, endPoint x: 492, endPoint y: 359, distance: 8.6
click at [493, 356] on icon "3" at bounding box center [482, 340] width 109 height 109
click at [544, 271] on input "c. 3" at bounding box center [544, 267] width 1 height 7
radio input "true"
drag, startPoint x: 567, startPoint y: 456, endPoint x: 577, endPoint y: 472, distance: 19.1
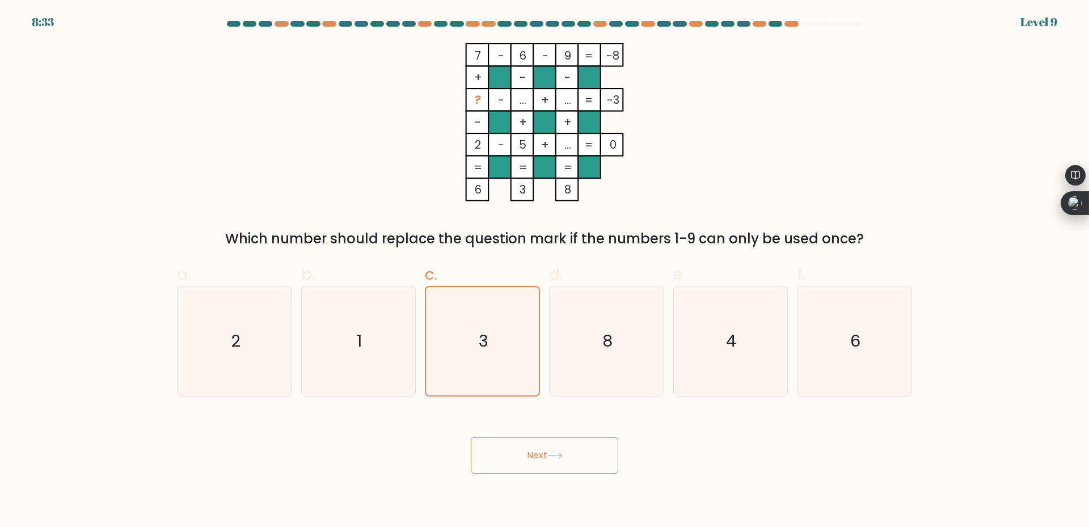
click at [568, 466] on button "Next" at bounding box center [544, 455] width 147 height 36
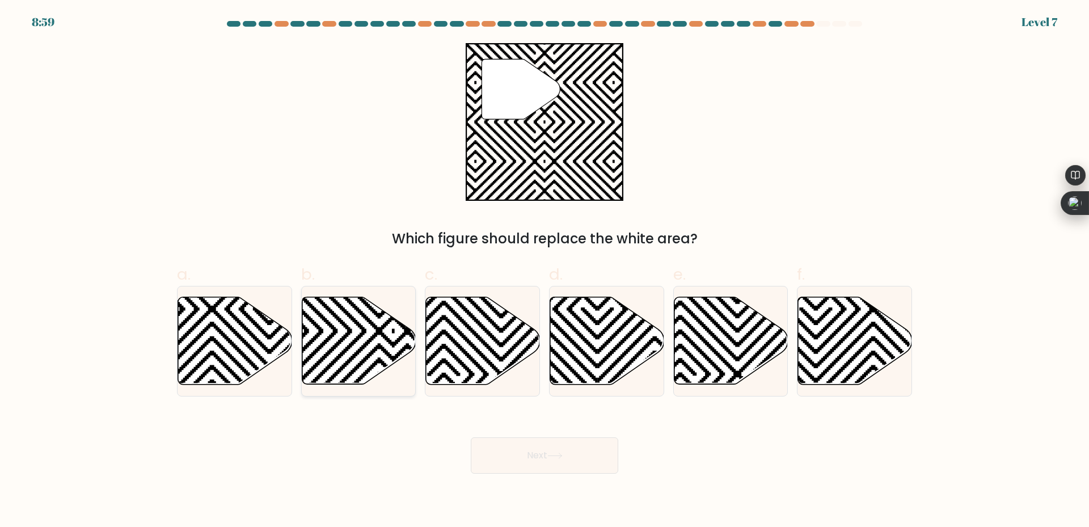
click at [311, 331] on icon at bounding box center [359, 340] width 114 height 87
click at [544, 271] on input "b." at bounding box center [544, 267] width 1 height 7
radio input "true"
click at [520, 466] on button "Next" at bounding box center [544, 455] width 147 height 36
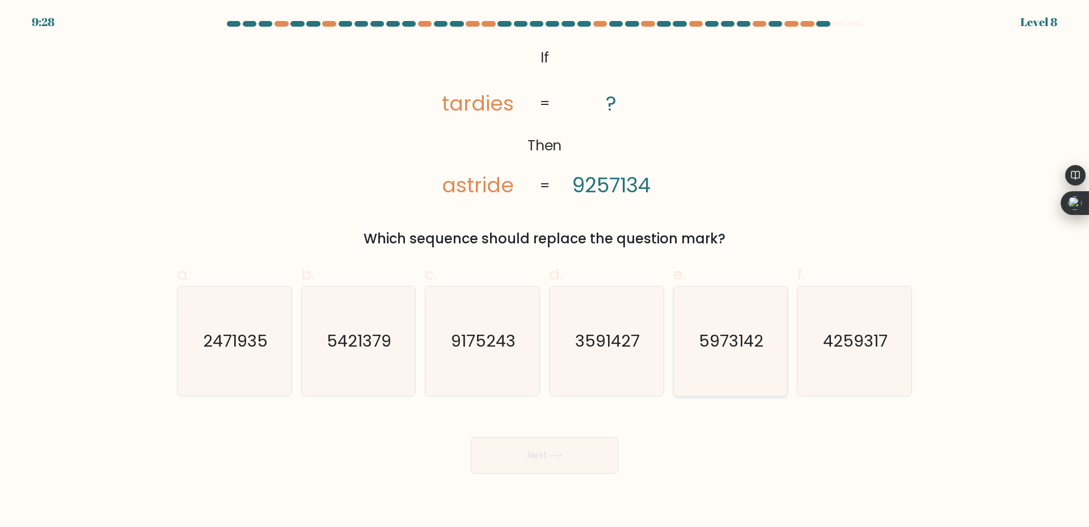
click at [712, 334] on text "5973142" at bounding box center [731, 340] width 65 height 23
click at [545, 271] on input "e. 5973142" at bounding box center [544, 267] width 1 height 7
radio input "true"
click at [538, 454] on button "Next" at bounding box center [544, 455] width 147 height 36
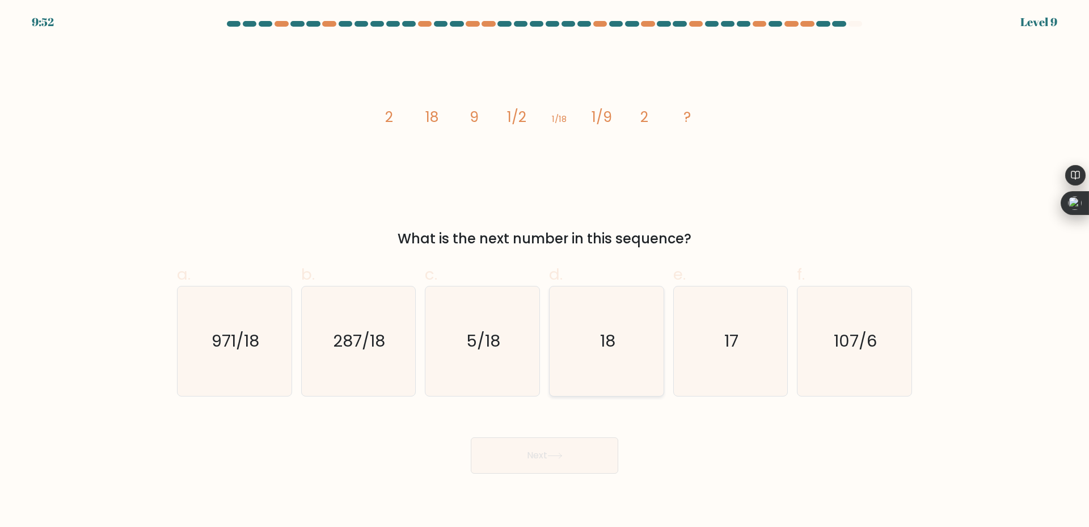
click at [607, 338] on text "18" at bounding box center [607, 340] width 15 height 23
click at [545, 271] on input "d. 18" at bounding box center [544, 267] width 1 height 7
radio input "true"
click at [550, 448] on button "Next" at bounding box center [544, 455] width 147 height 36
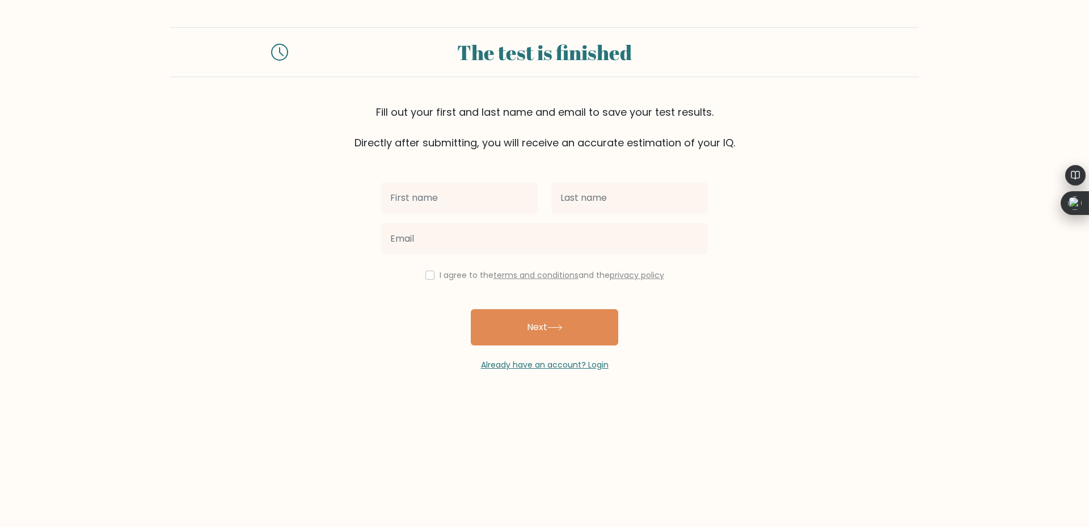
click at [478, 208] on input "text" at bounding box center [459, 198] width 157 height 32
type input "[PERSON_NAME]"
click at [593, 202] on input "text" at bounding box center [629, 198] width 157 height 32
type input "[PERSON_NAME]"
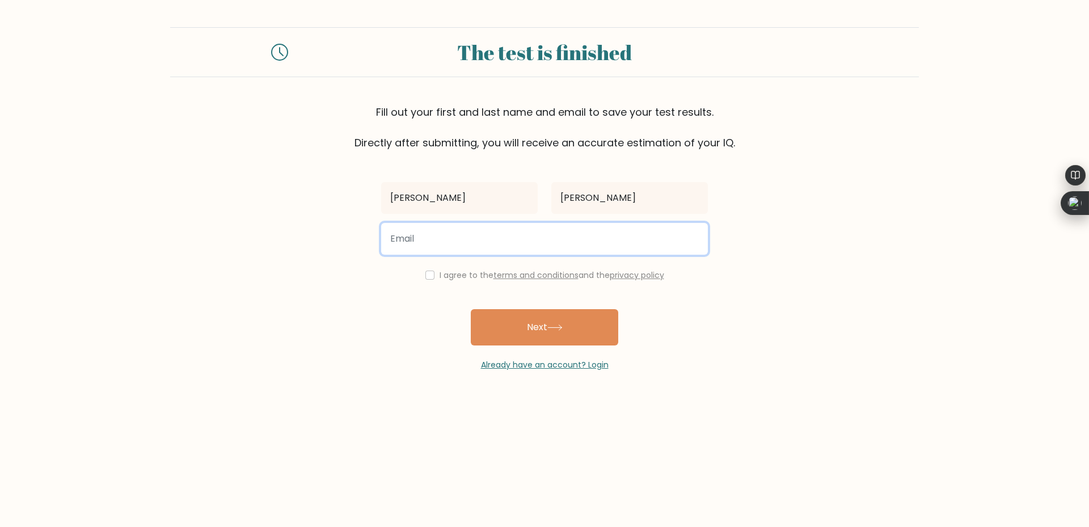
click at [542, 247] on input "email" at bounding box center [544, 239] width 327 height 32
type input "geneive.ledesma@gmail.com"
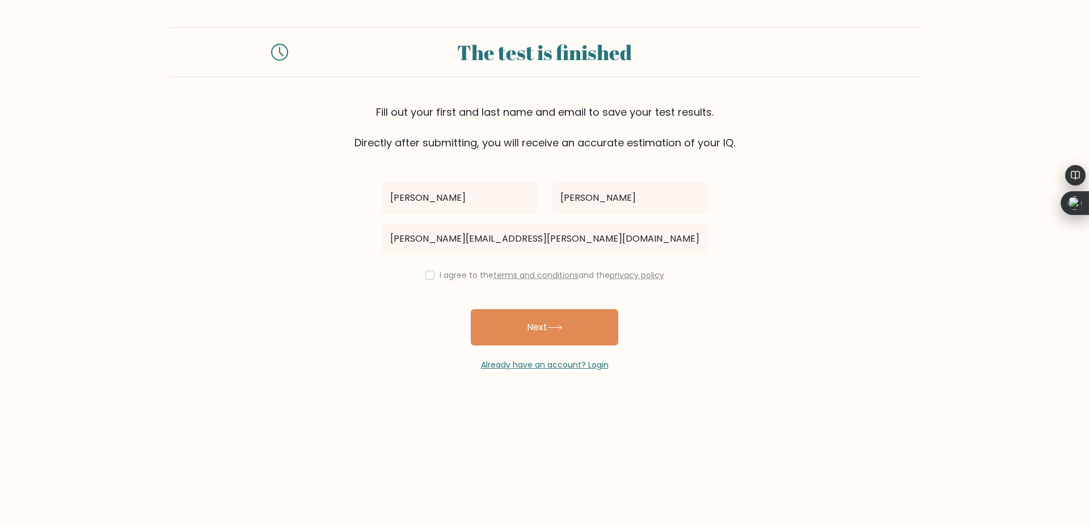
click at [445, 271] on label "I agree to the terms and conditions and the privacy policy" at bounding box center [551, 274] width 225 height 11
click at [428, 269] on div "I agree to the terms and conditions and the privacy policy" at bounding box center [544, 275] width 340 height 14
click at [425, 276] on input "checkbox" at bounding box center [429, 275] width 9 height 9
checkbox input "true"
click at [501, 316] on button "Next" at bounding box center [544, 327] width 147 height 36
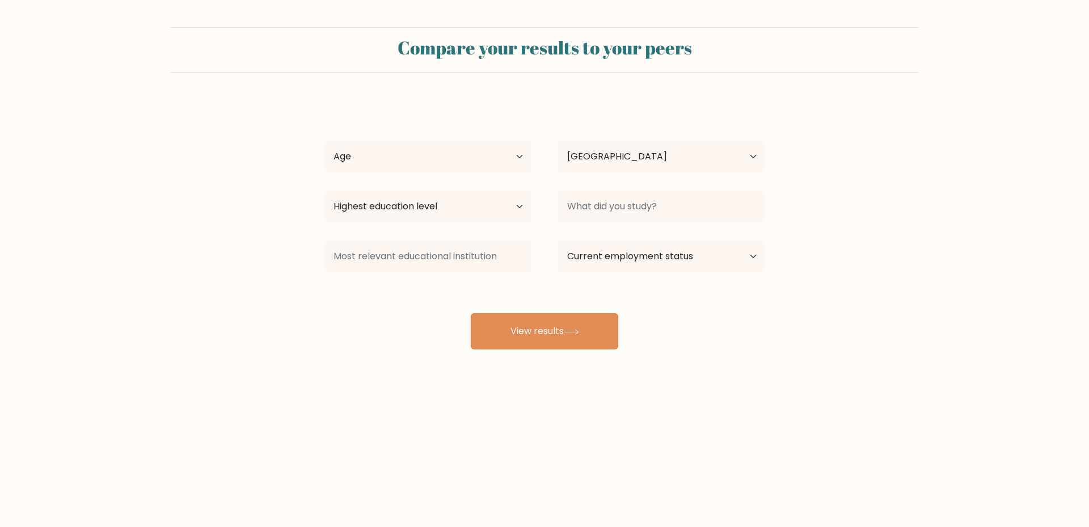
select select "PH"
click at [472, 160] on select "Age Under [DEMOGRAPHIC_DATA] [DEMOGRAPHIC_DATA] [DEMOGRAPHIC_DATA] [DEMOGRAPHIC…" at bounding box center [427, 157] width 206 height 32
select select "35_44"
click at [324, 141] on select "Age Under [DEMOGRAPHIC_DATA] [DEMOGRAPHIC_DATA] [DEMOGRAPHIC_DATA] [DEMOGRAPHIC…" at bounding box center [427, 157] width 206 height 32
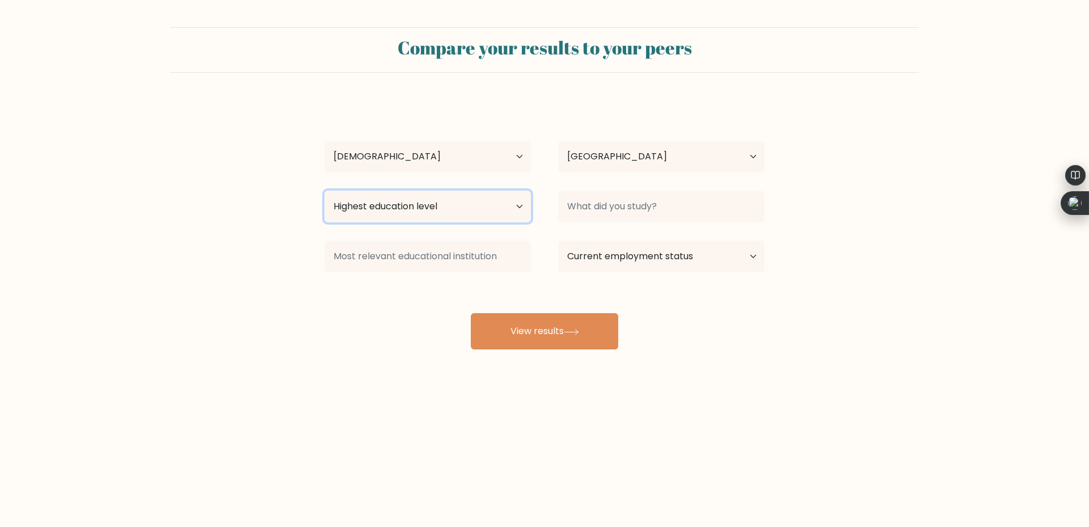
click at [439, 209] on select "Highest education level No schooling Primary Lower Secondary Upper Secondary Oc…" at bounding box center [427, 207] width 206 height 32
select select "bachelors_degree"
click at [324, 191] on select "Highest education level No schooling Primary Lower Secondary Upper Secondary Oc…" at bounding box center [427, 207] width 206 height 32
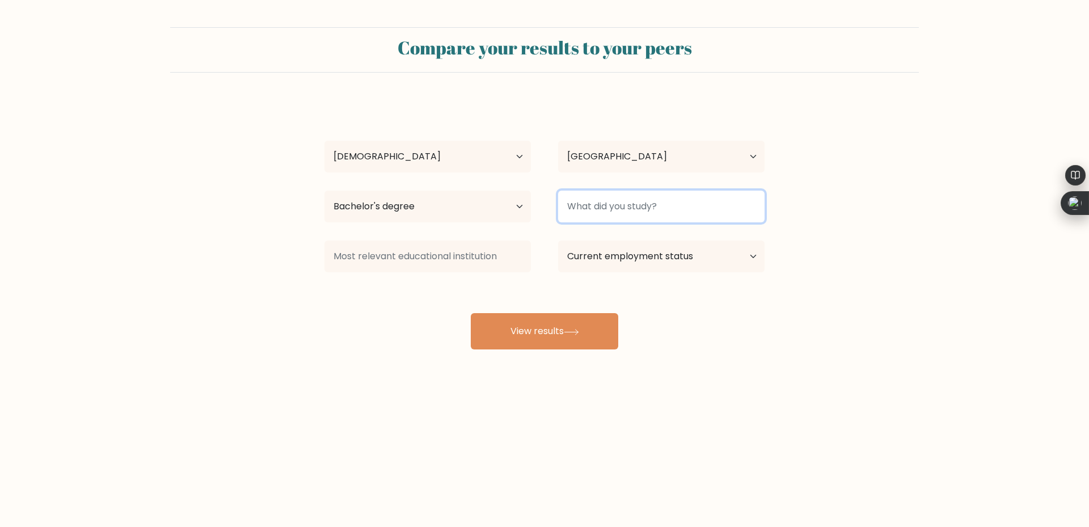
click at [597, 213] on input at bounding box center [661, 207] width 206 height 32
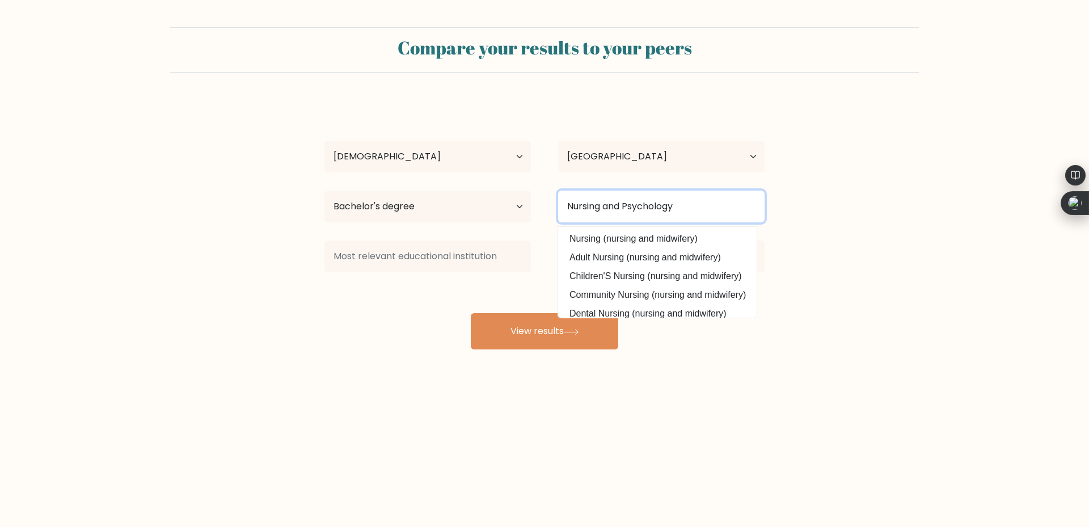
type input "Nursing and Psychology"
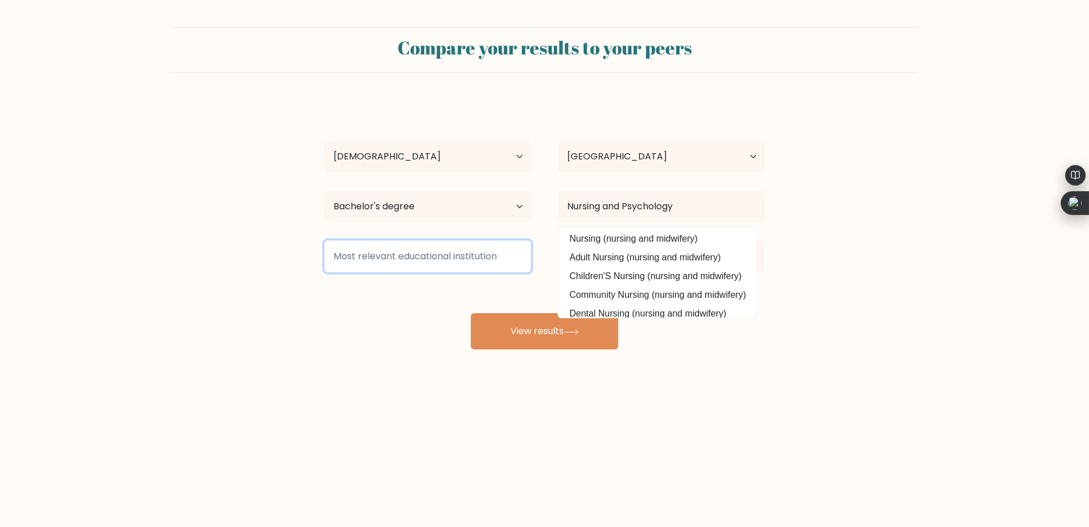
click at [500, 261] on input at bounding box center [427, 256] width 206 height 32
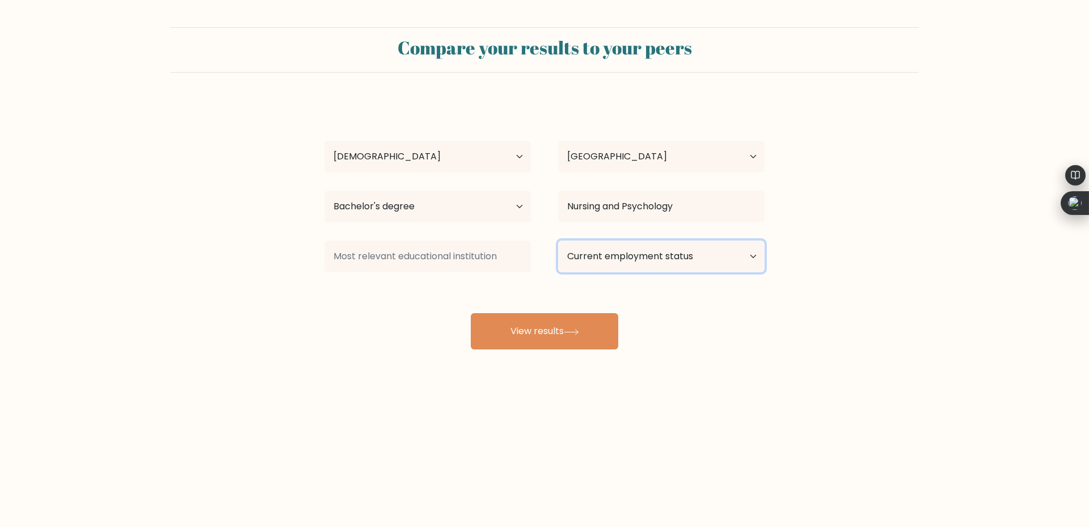
click at [567, 260] on select "Current employment status Employed Student Retired Other / prefer not to answer" at bounding box center [661, 256] width 206 height 32
select select "other"
click at [558, 240] on select "Current employment status Employed Student Retired Other / prefer not to answer" at bounding box center [661, 256] width 206 height 32
click at [536, 324] on button "View results" at bounding box center [544, 331] width 147 height 36
click at [466, 261] on input at bounding box center [427, 256] width 206 height 32
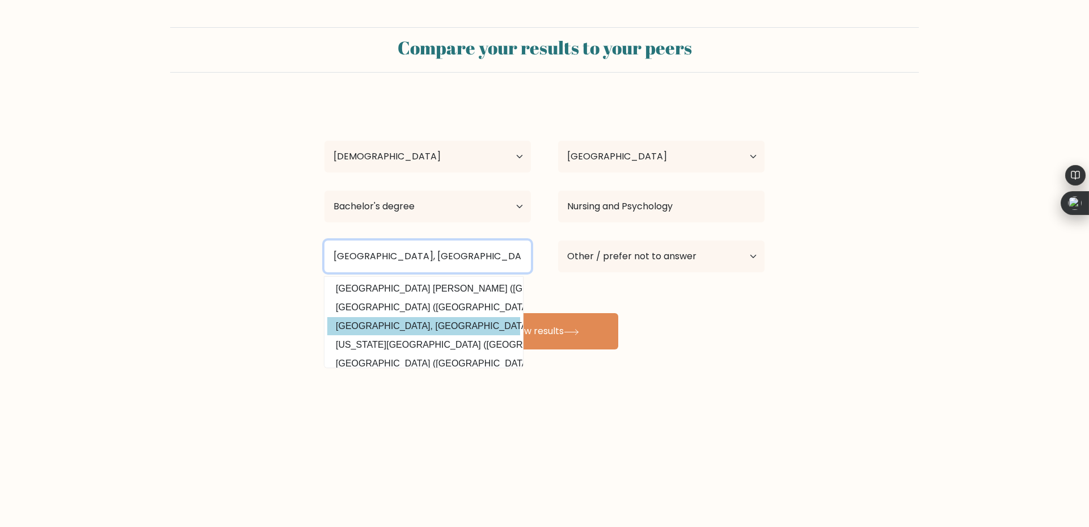
type input "St Louis University, Philippines"
click at [489, 319] on div "Geneive Ledesma Age Under 18 years old 18-24 years old 25-34 years old 35-44 ye…" at bounding box center [545, 225] width 454 height 250
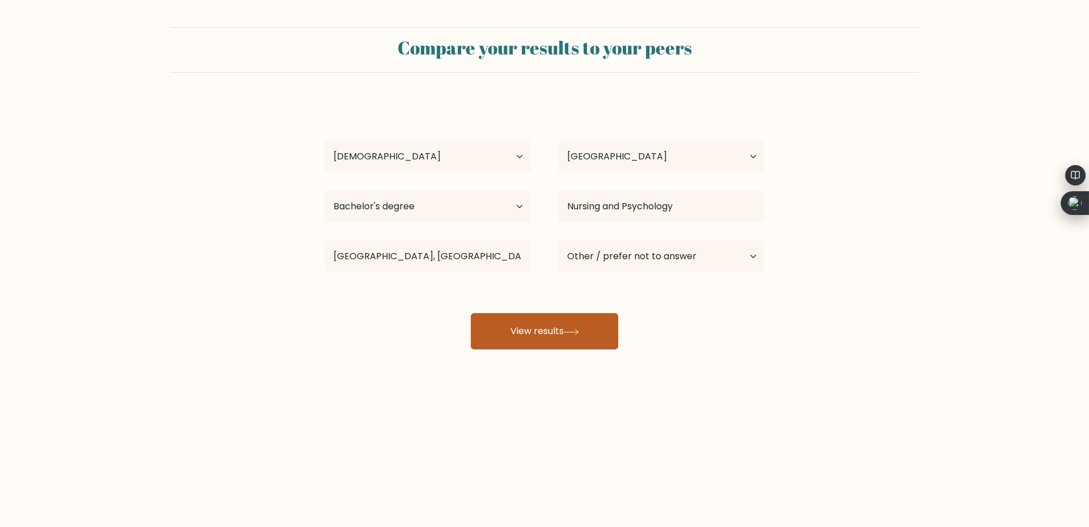
click at [504, 328] on button "View results" at bounding box center [544, 331] width 147 height 36
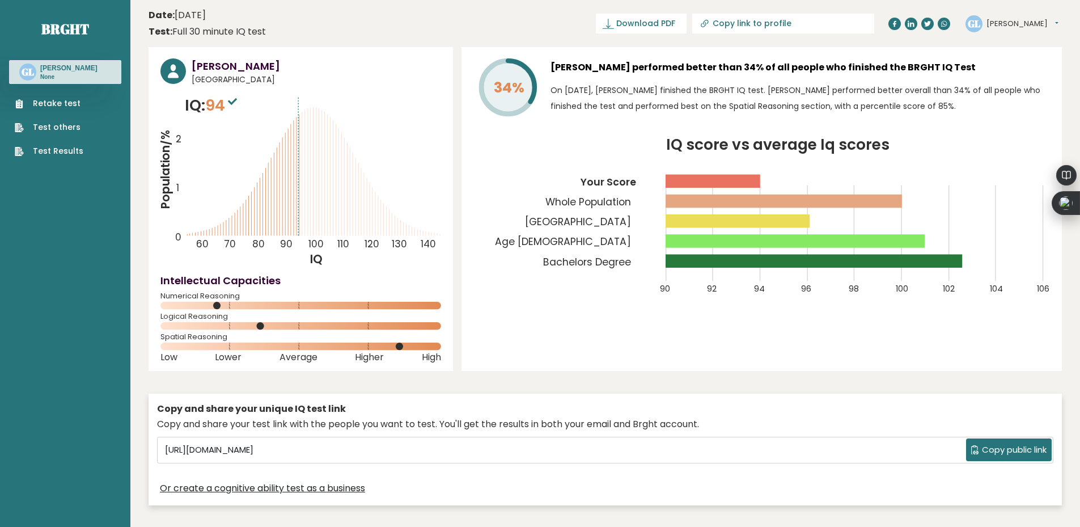
click at [832, 401] on div "Copy and share your unique IQ test link Copy and share your test link with the …" at bounding box center [606, 450] width 914 height 112
